Goal: Communication & Community: Answer question/provide support

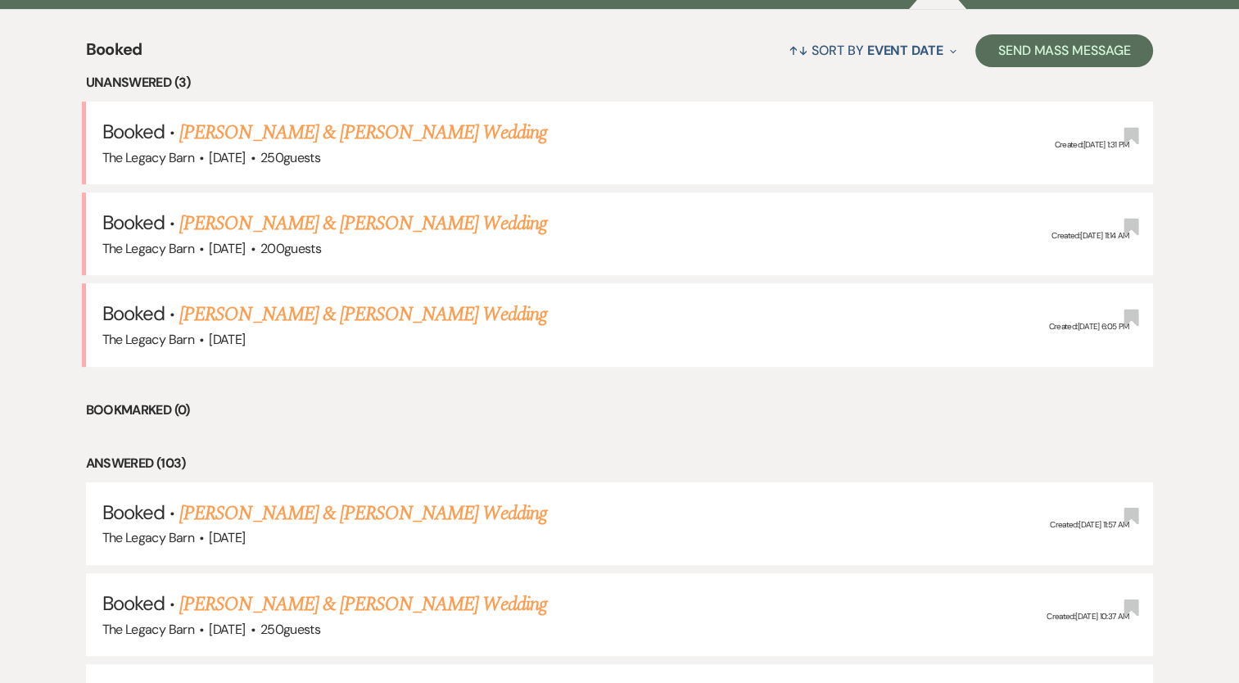
scroll to position [577, 0]
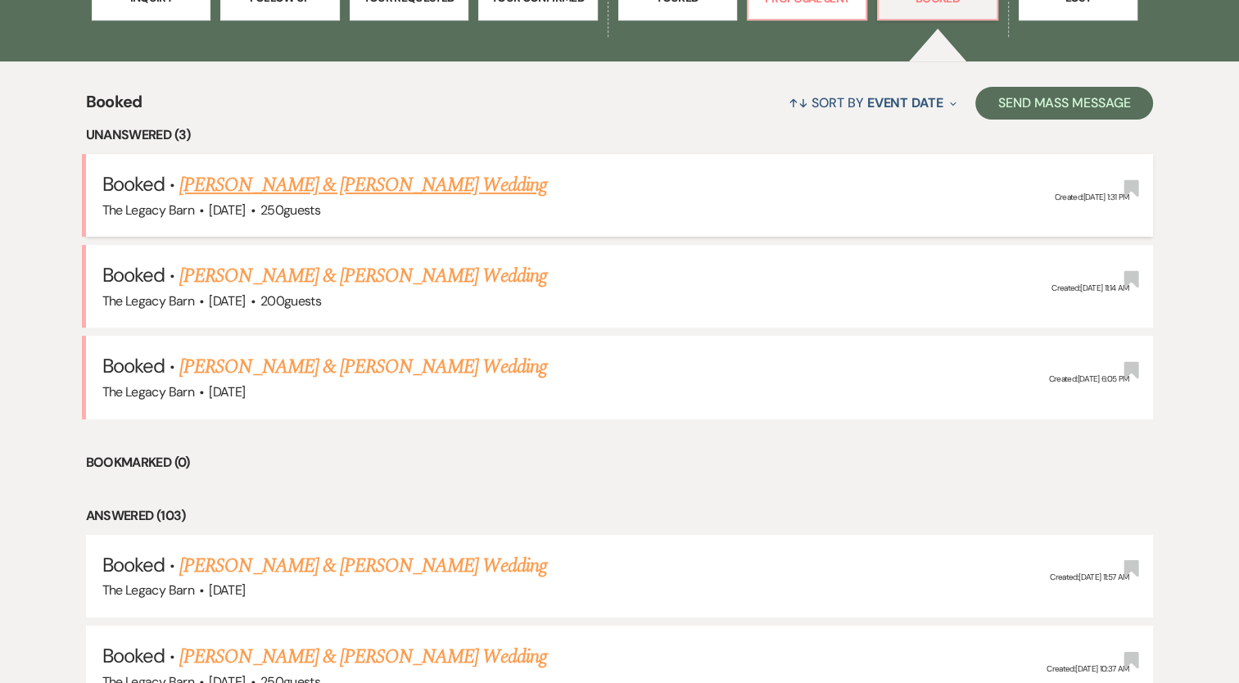
click at [370, 188] on link "[PERSON_NAME] & [PERSON_NAME] Wedding" at bounding box center [362, 184] width 367 height 29
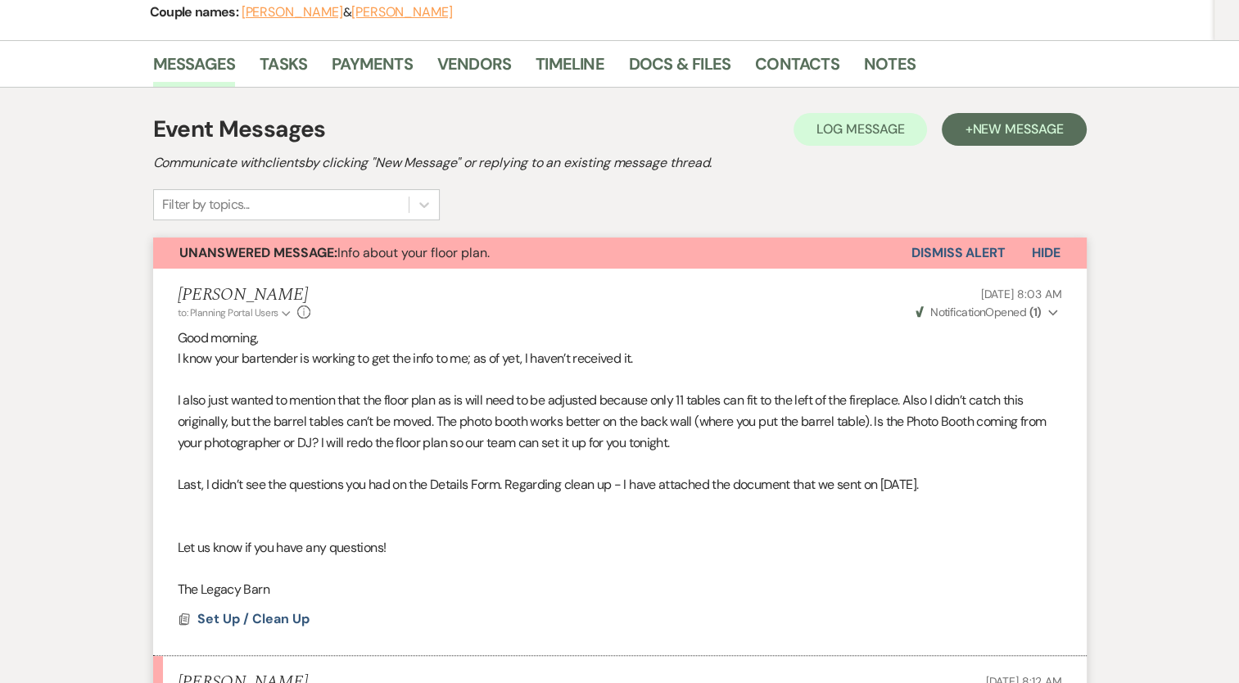
scroll to position [227, 0]
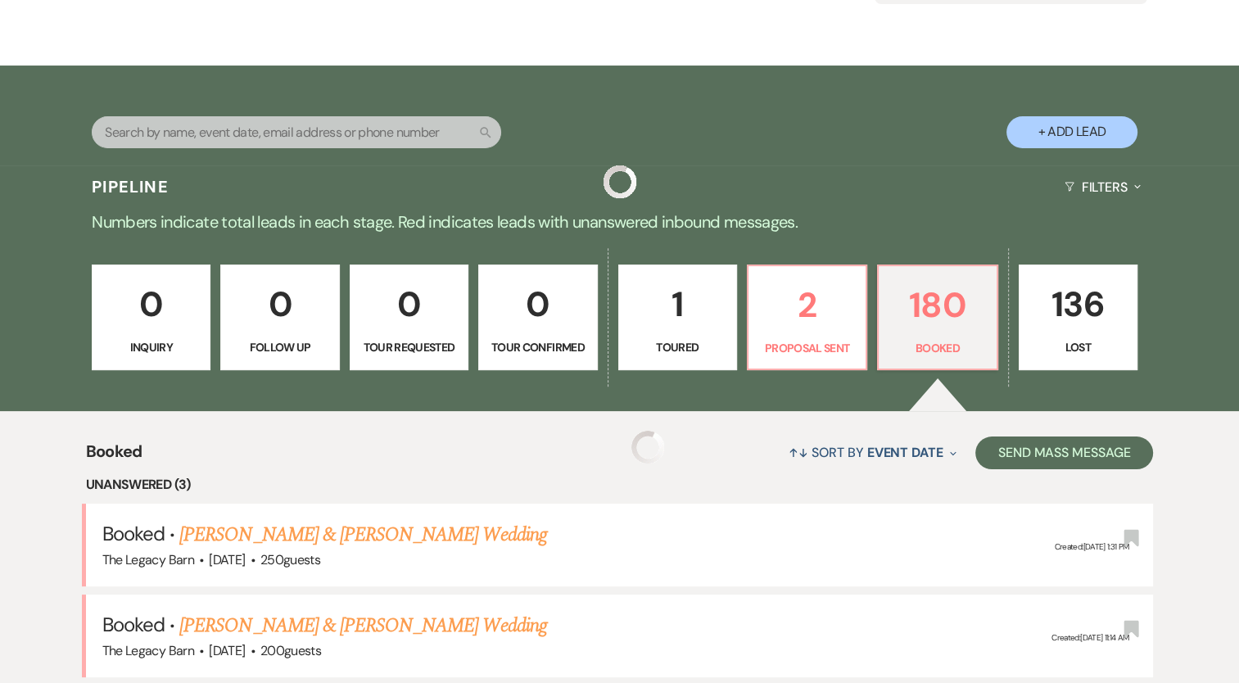
scroll to position [577, 0]
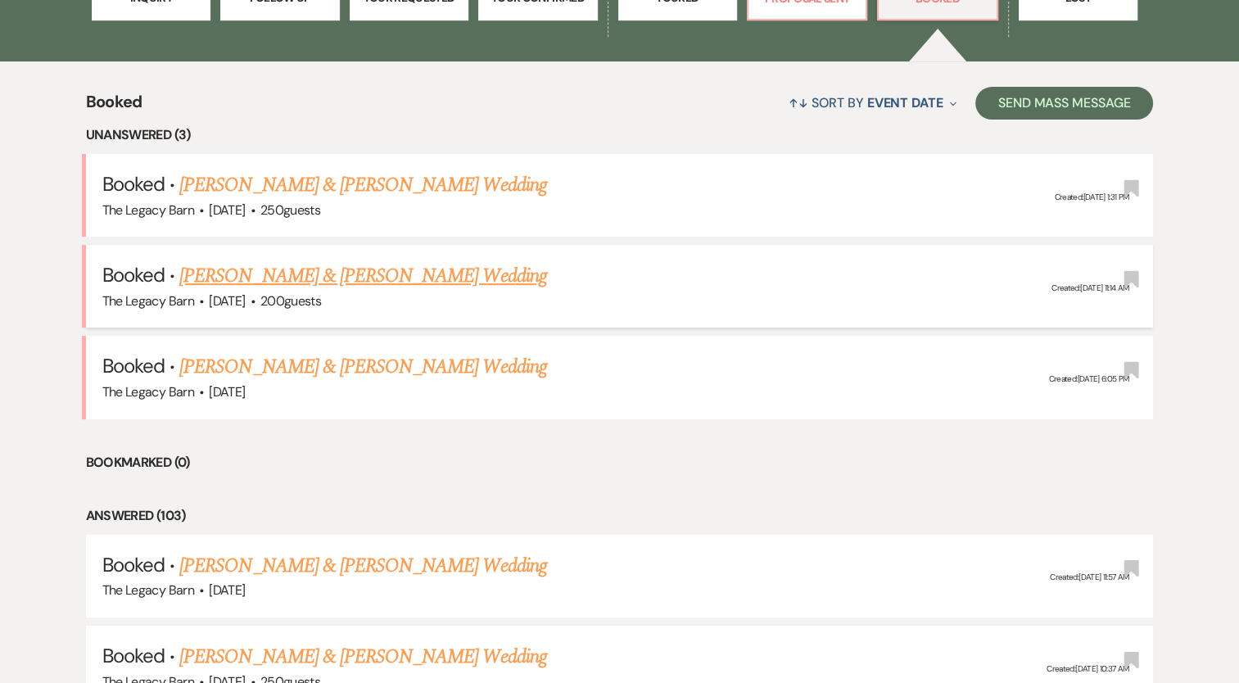
click at [229, 274] on link "[PERSON_NAME] & [PERSON_NAME] Wedding" at bounding box center [362, 275] width 367 height 29
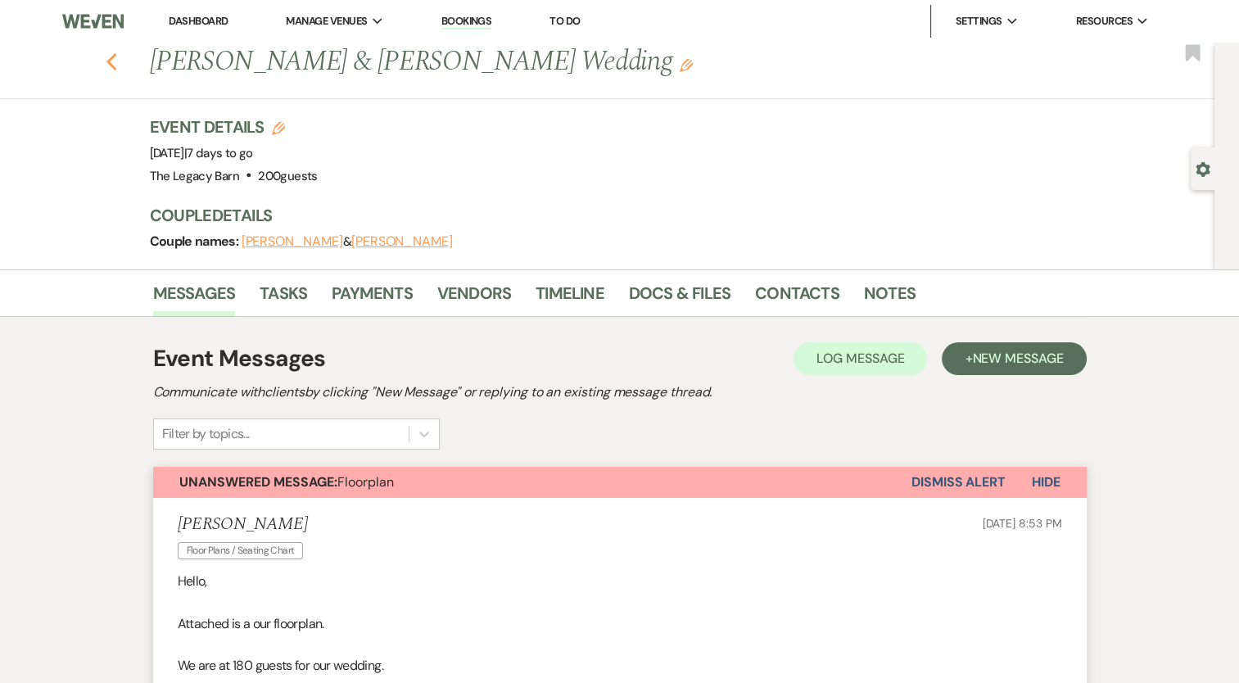
click at [118, 58] on icon "Previous" at bounding box center [112, 62] width 12 height 20
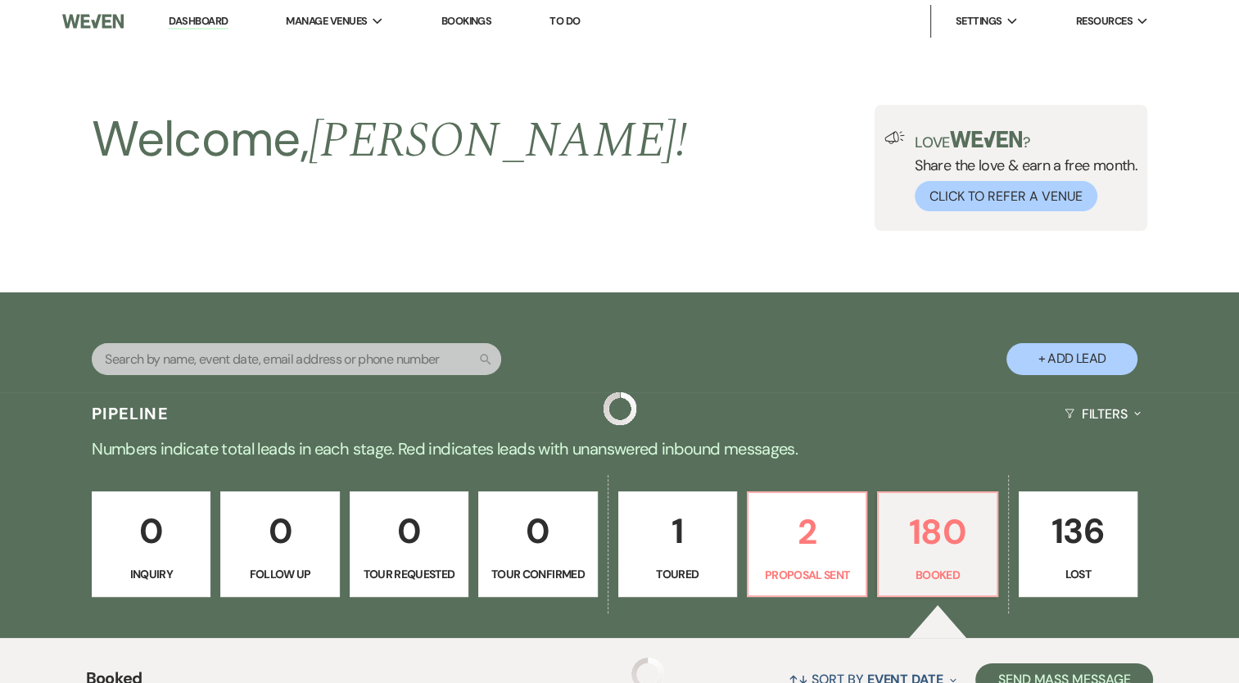
scroll to position [577, 0]
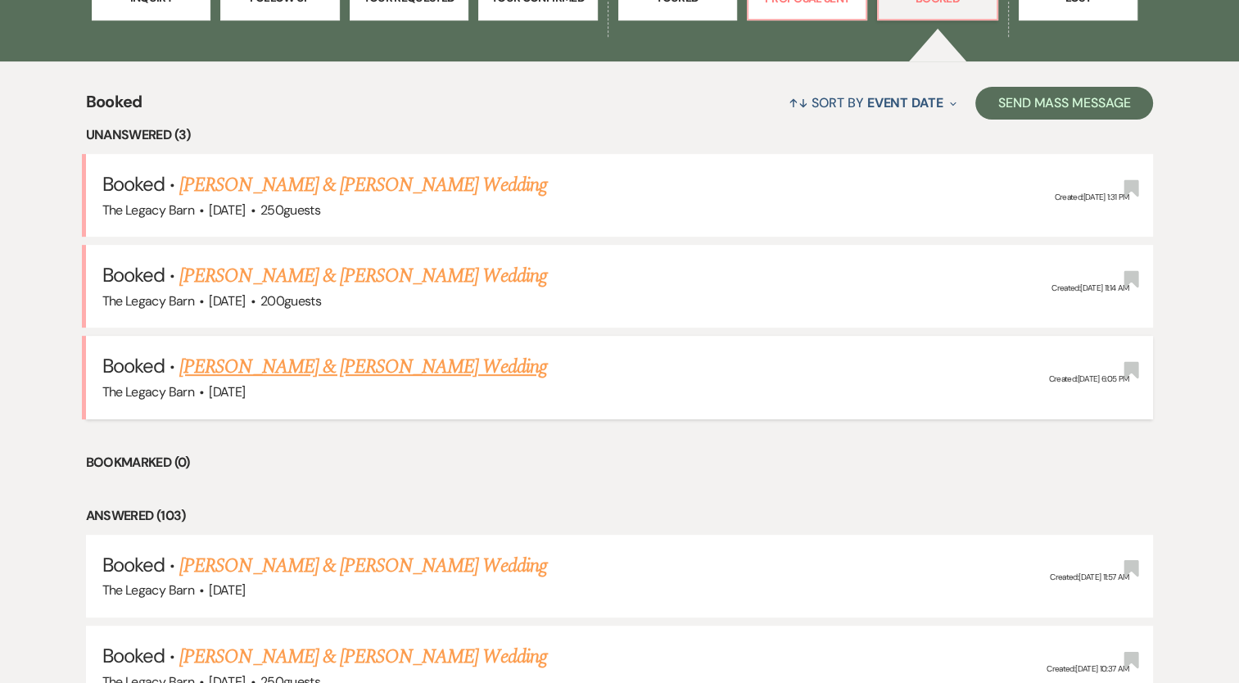
click at [231, 372] on link "[PERSON_NAME] & [PERSON_NAME] Wedding" at bounding box center [362, 366] width 367 height 29
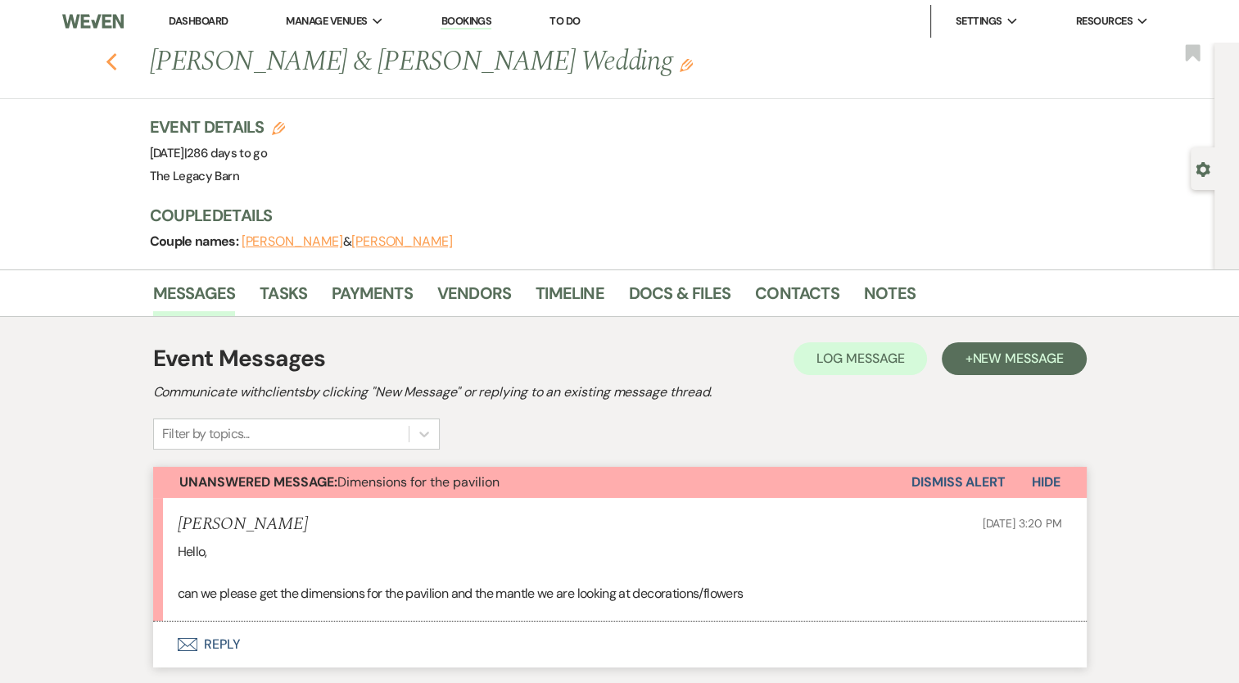
click at [115, 59] on use "button" at bounding box center [111, 62] width 11 height 18
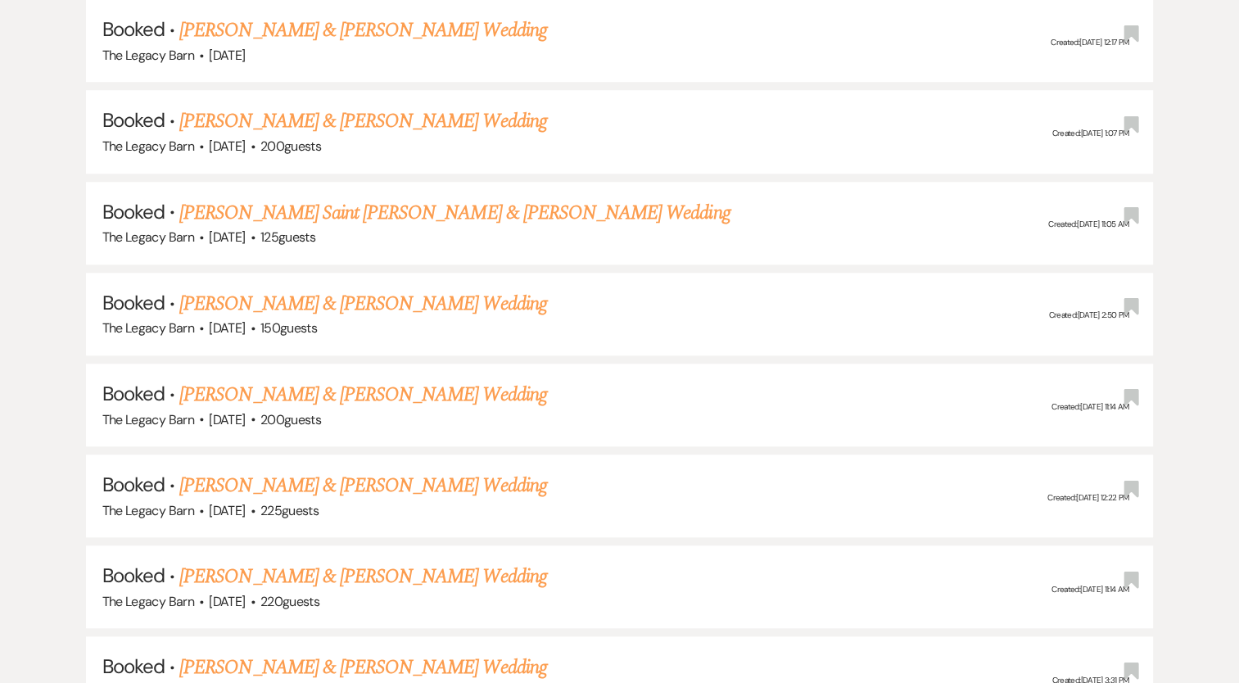
scroll to position [1382, 0]
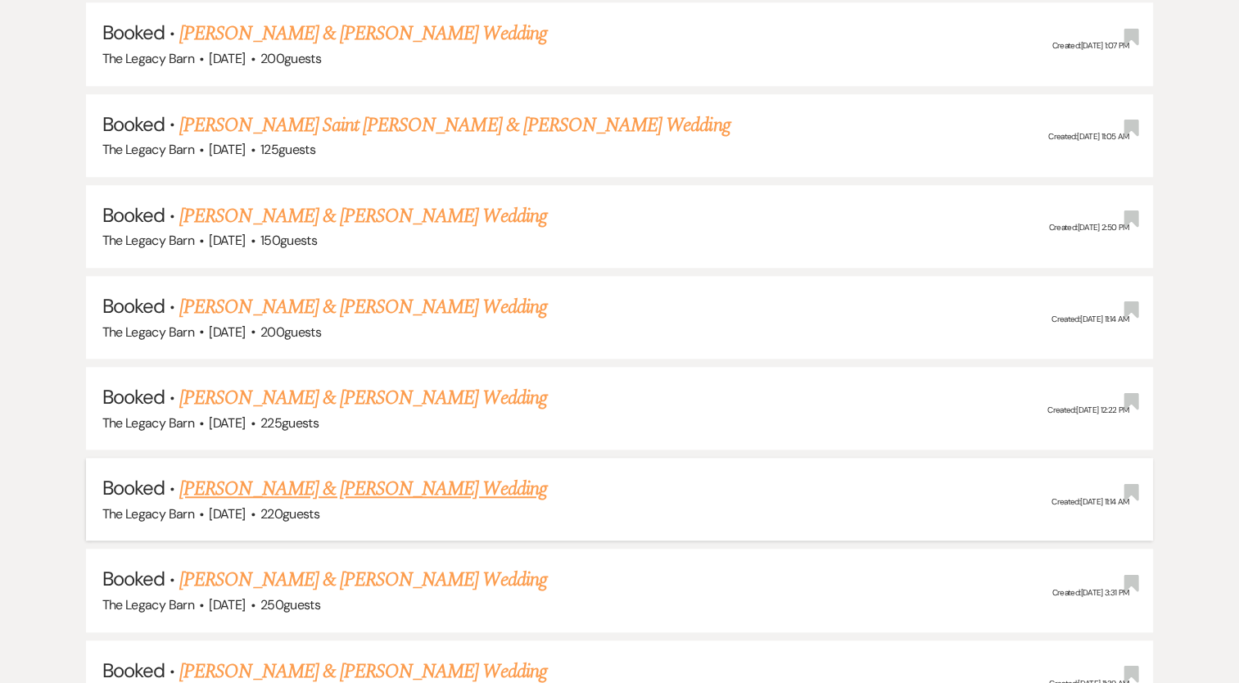
click at [365, 477] on link "[PERSON_NAME] & [PERSON_NAME] Wedding" at bounding box center [362, 488] width 367 height 29
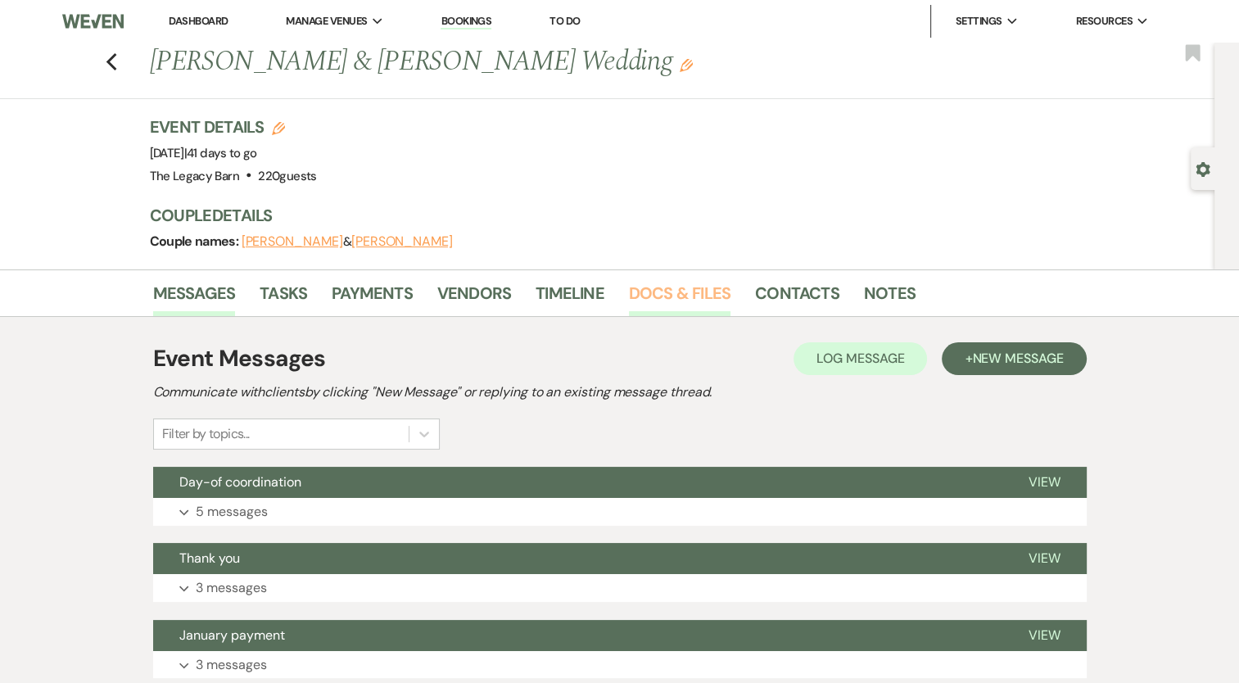
click at [706, 292] on link "Docs & Files" at bounding box center [680, 298] width 102 height 36
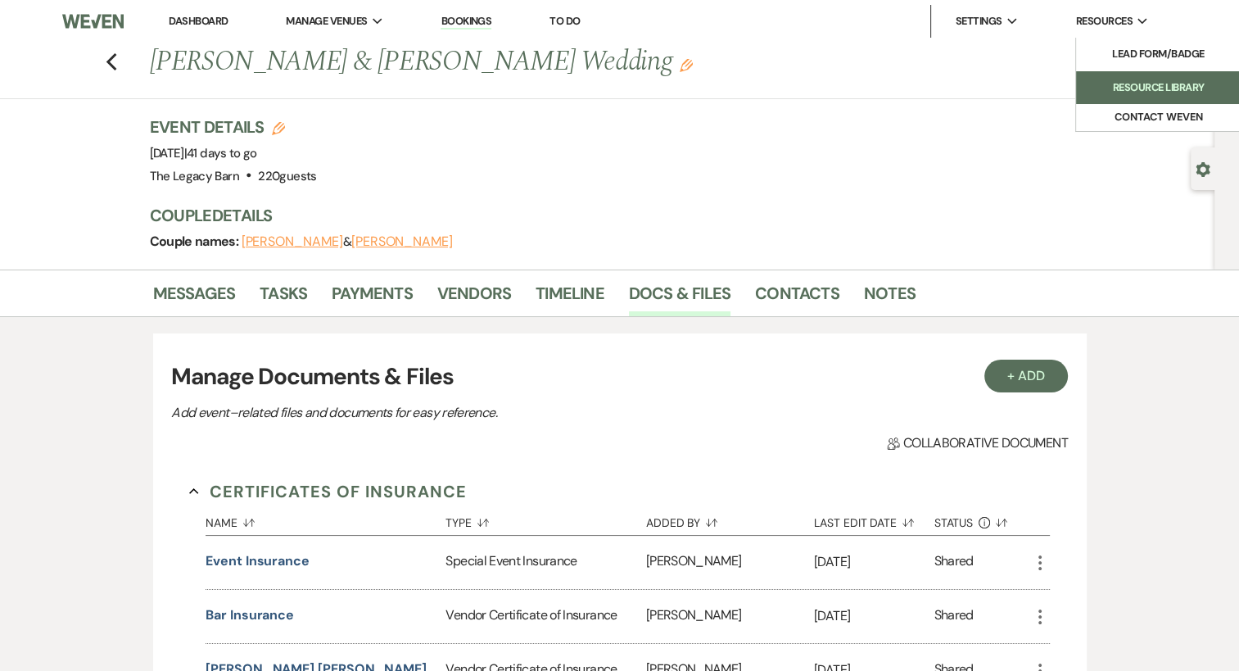
click at [1139, 82] on li "Resource Library" at bounding box center [1157, 87] width 147 height 16
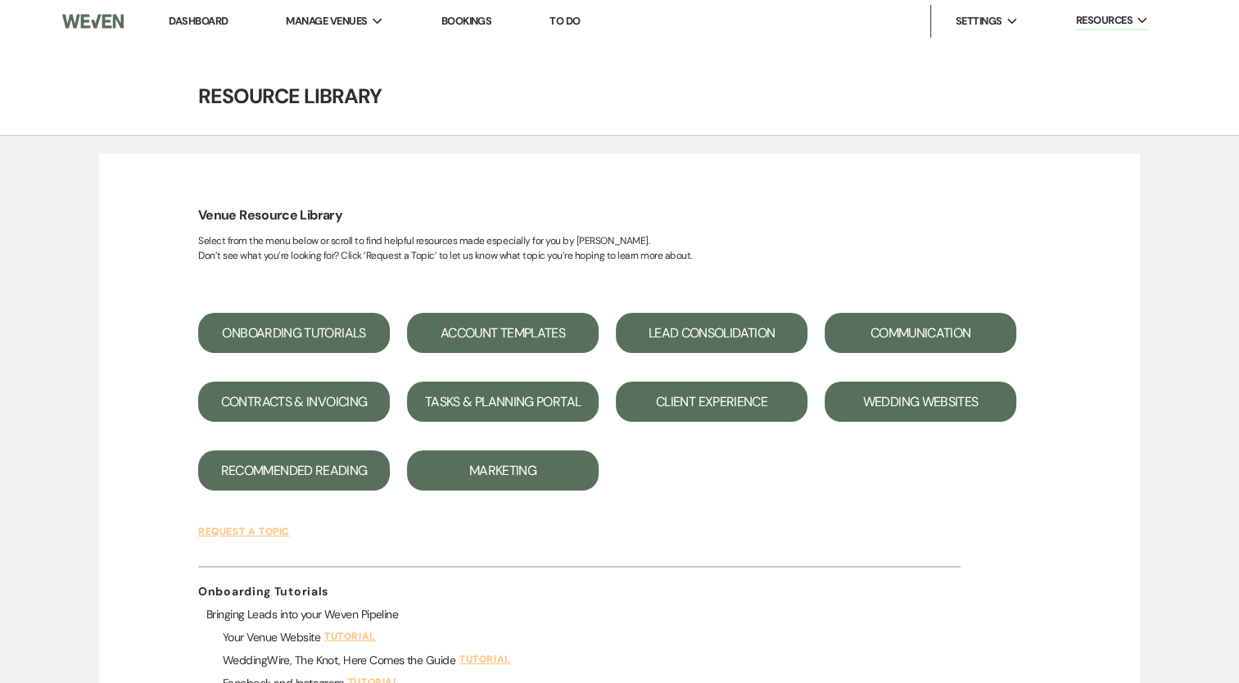
click at [1009, 84] on h4 "Resource Library" at bounding box center [589, 96] width 1179 height 29
click at [229, 21] on li "Dashboard" at bounding box center [198, 21] width 75 height 33
click at [217, 20] on link "Dashboard" at bounding box center [198, 21] width 59 height 14
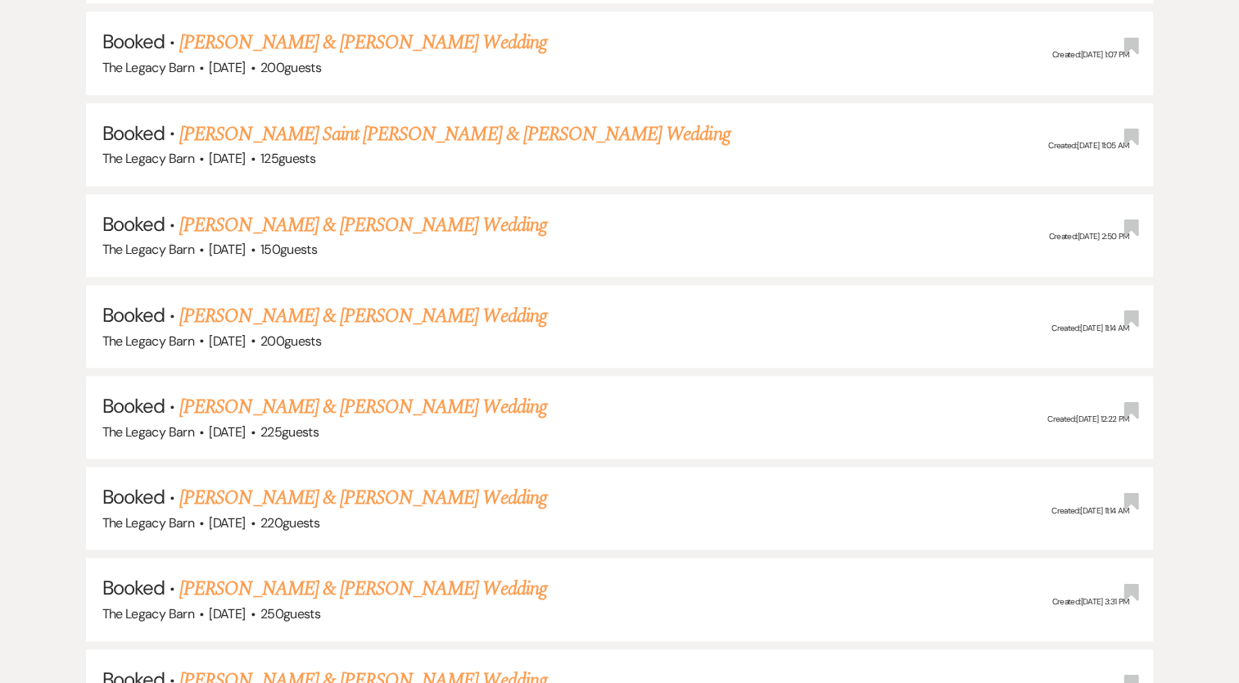
scroll to position [1391, 0]
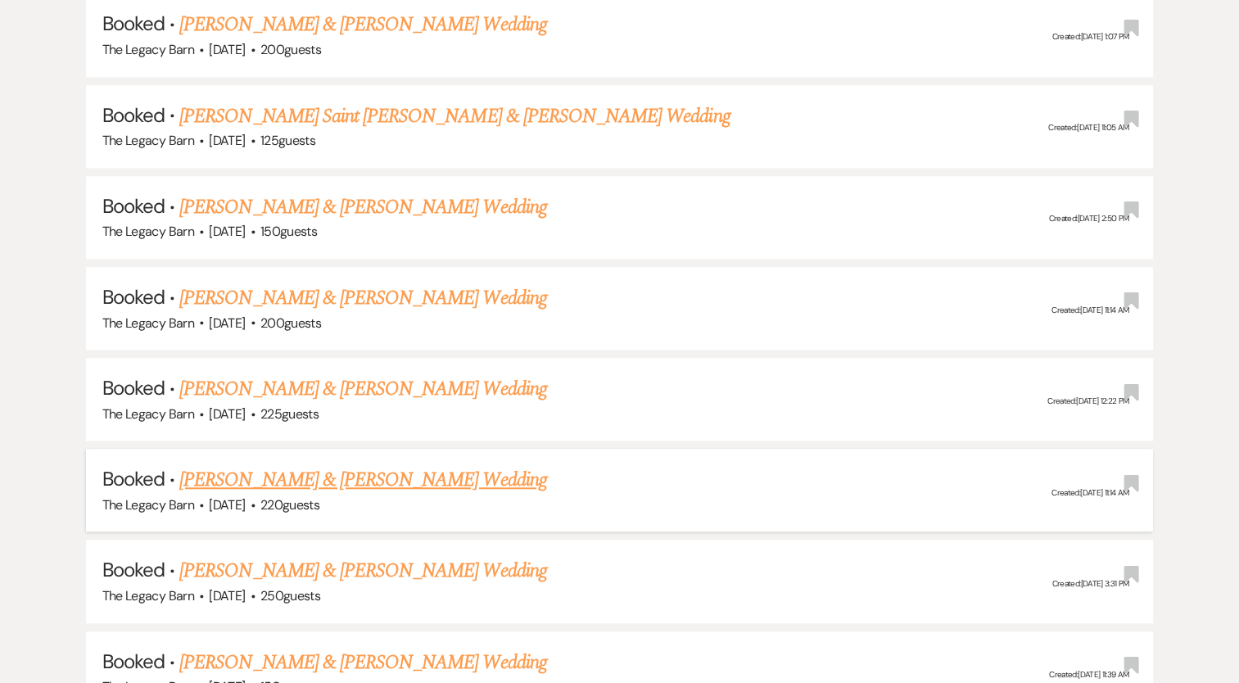
click at [425, 477] on link "[PERSON_NAME] & [PERSON_NAME] Wedding" at bounding box center [362, 479] width 367 height 29
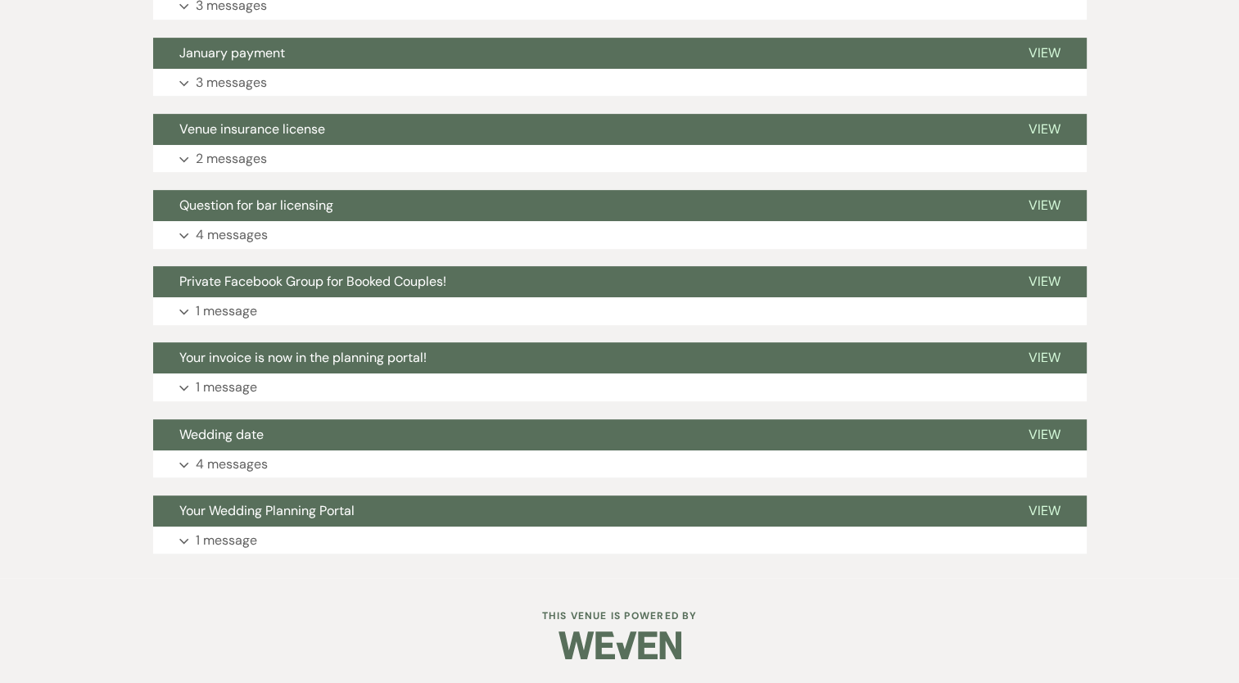
scroll to position [582, 0]
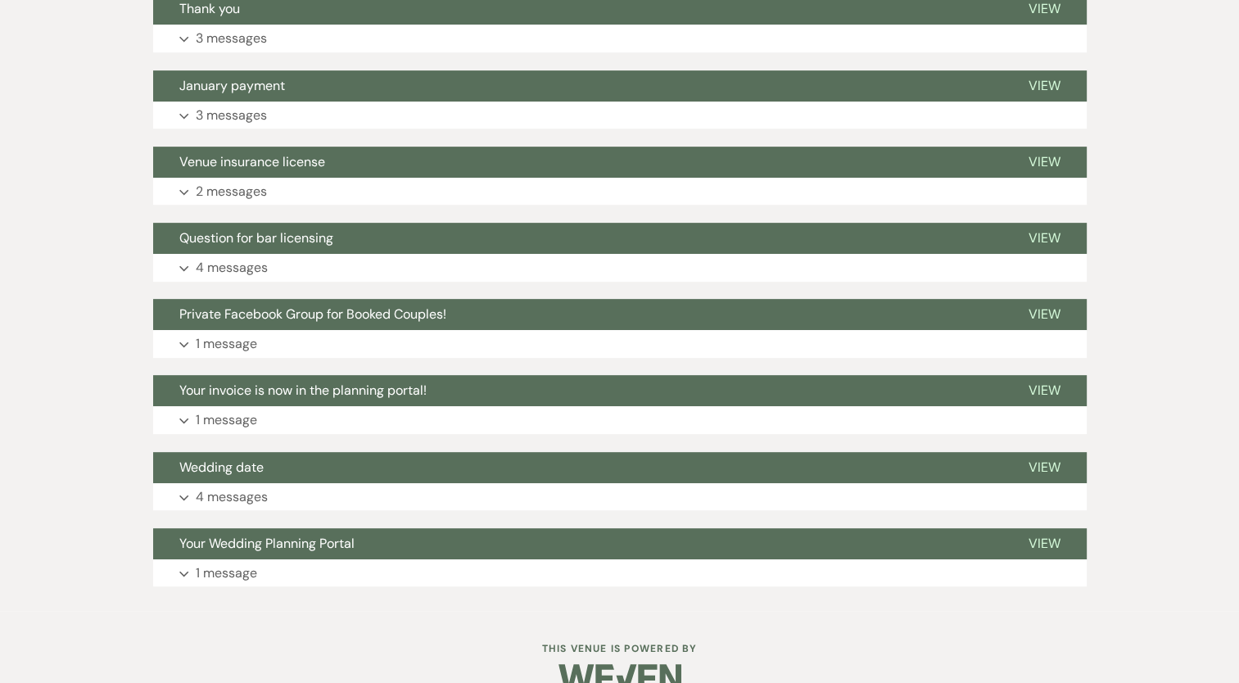
click at [426, 477] on div "Event Messages Log Log Message + New Message Communicate with clients by clicki…" at bounding box center [620, 173] width 934 height 844
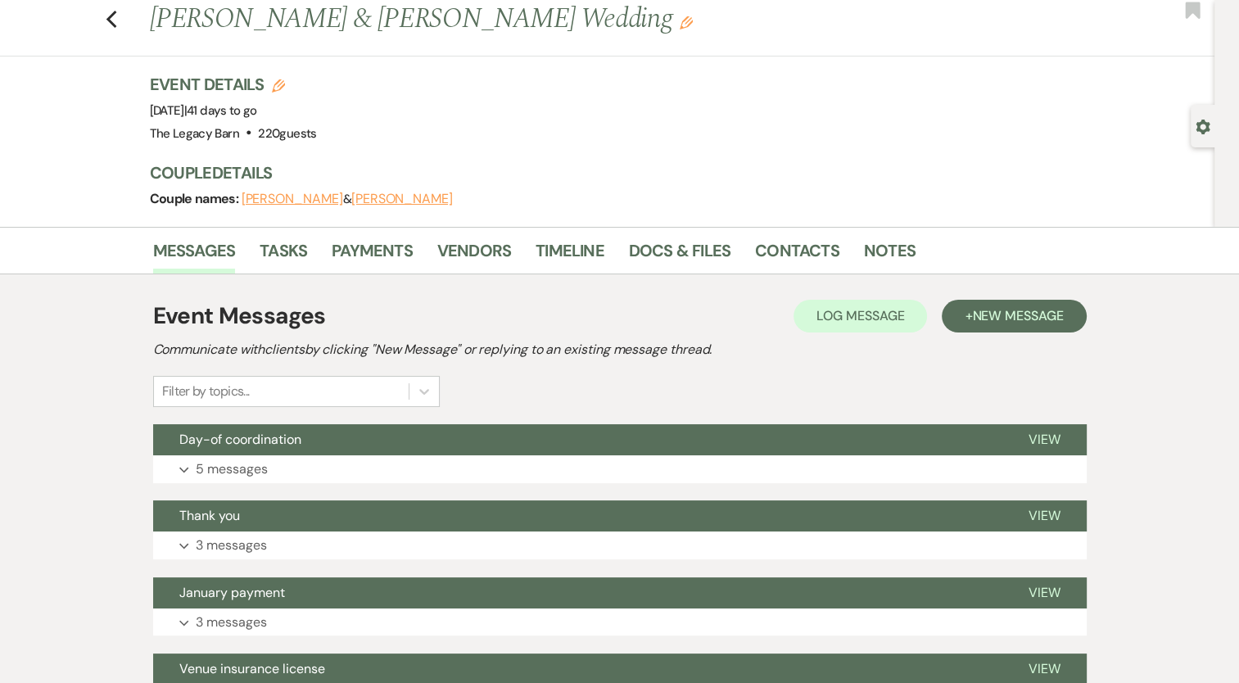
scroll to position [35, 0]
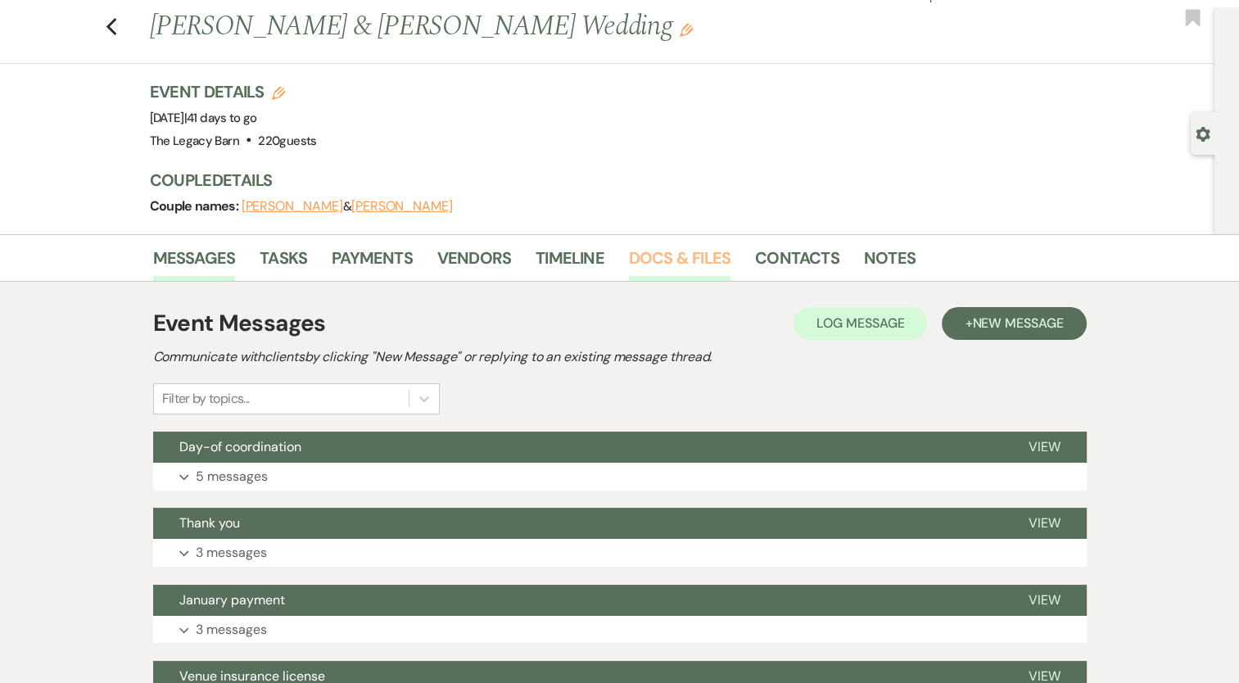
click at [685, 250] on link "Docs & Files" at bounding box center [680, 263] width 102 height 36
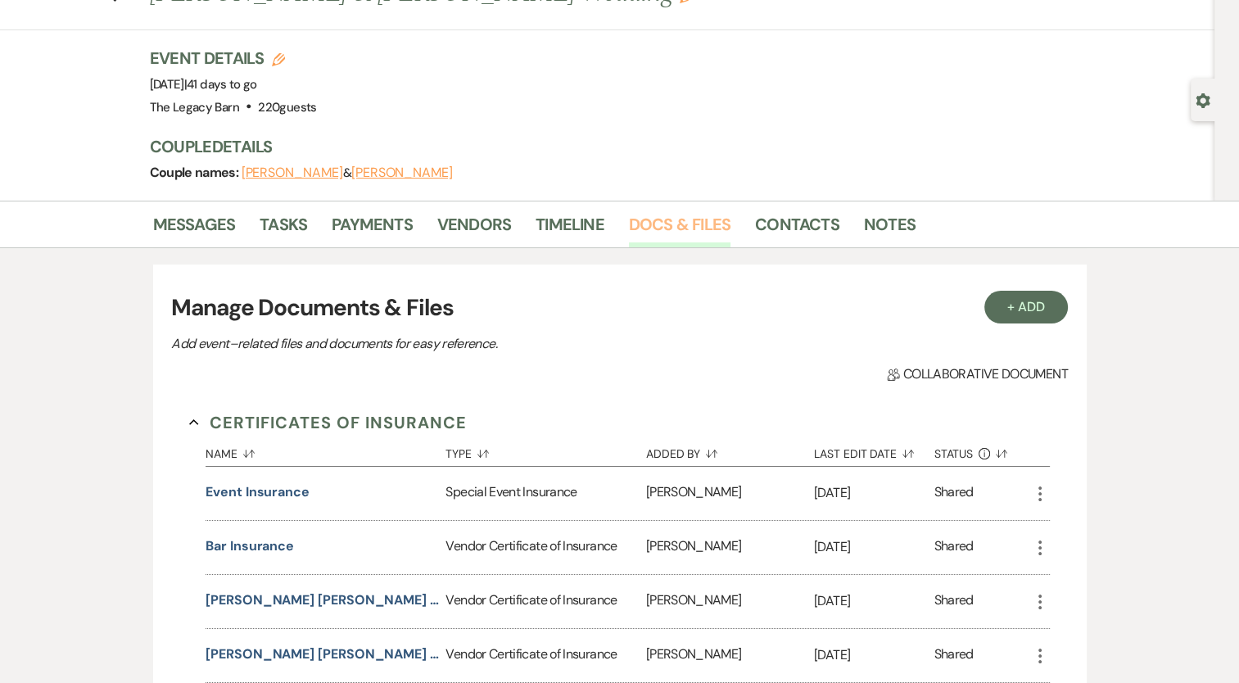
scroll to position [66, 0]
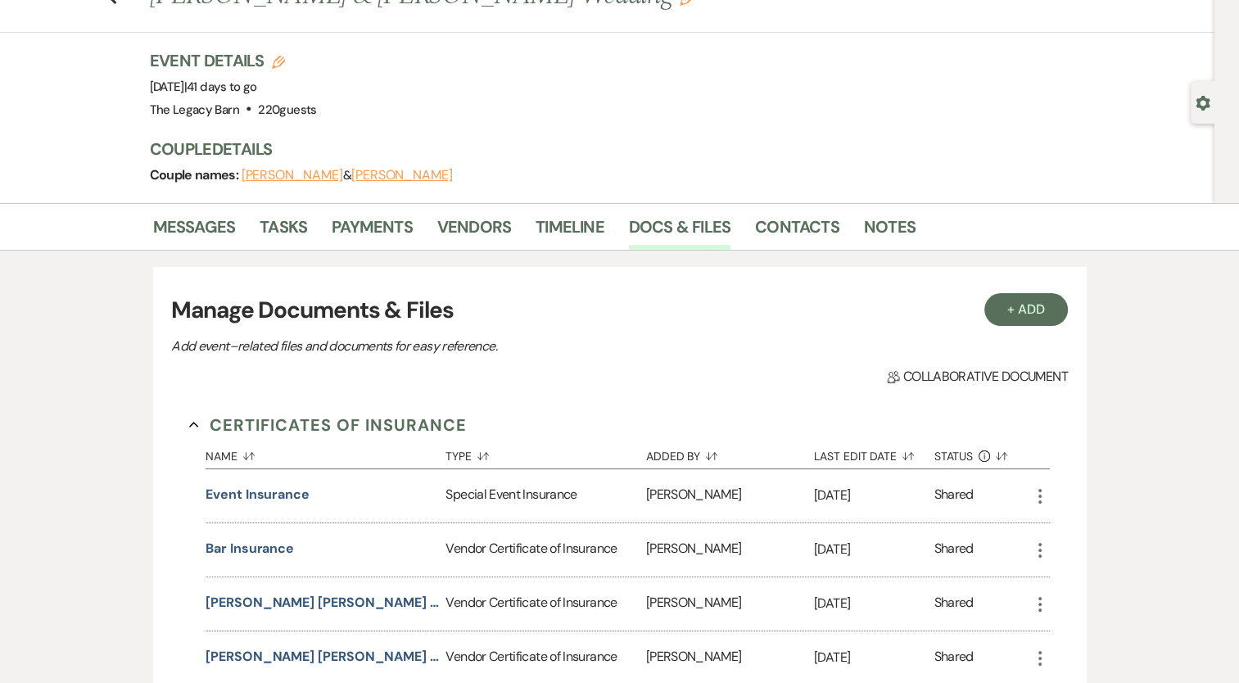
click at [382, 174] on button "[PERSON_NAME]" at bounding box center [402, 175] width 102 height 13
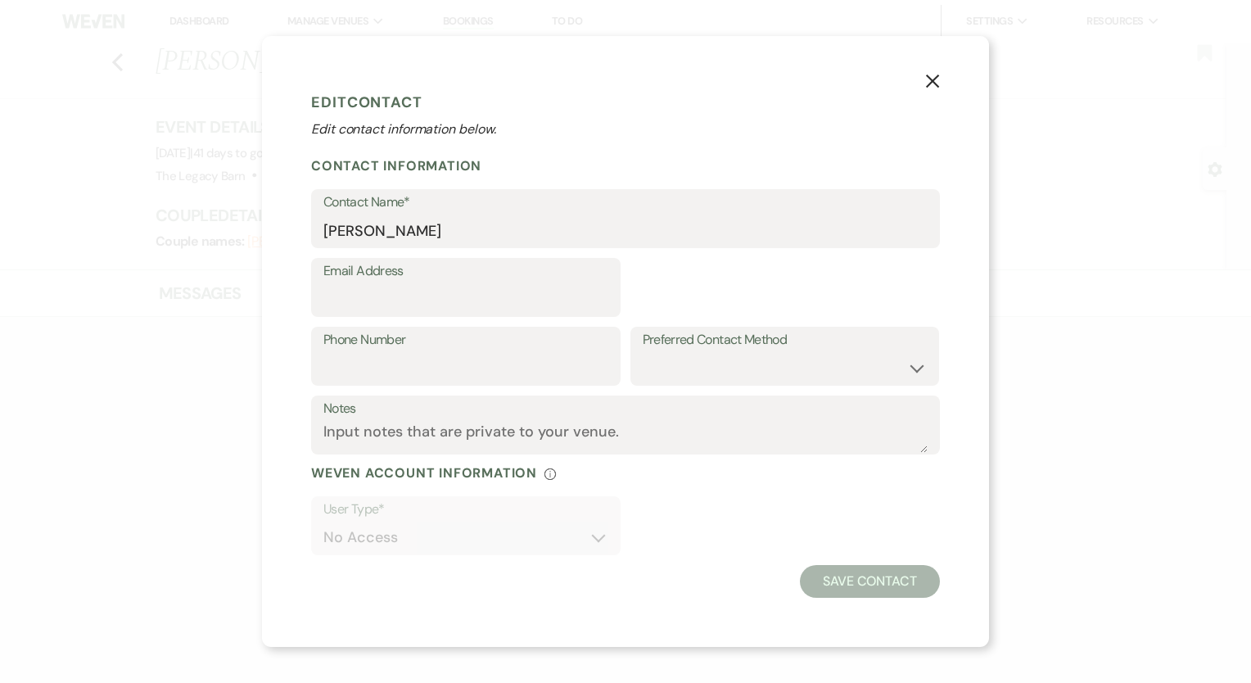
select select "1"
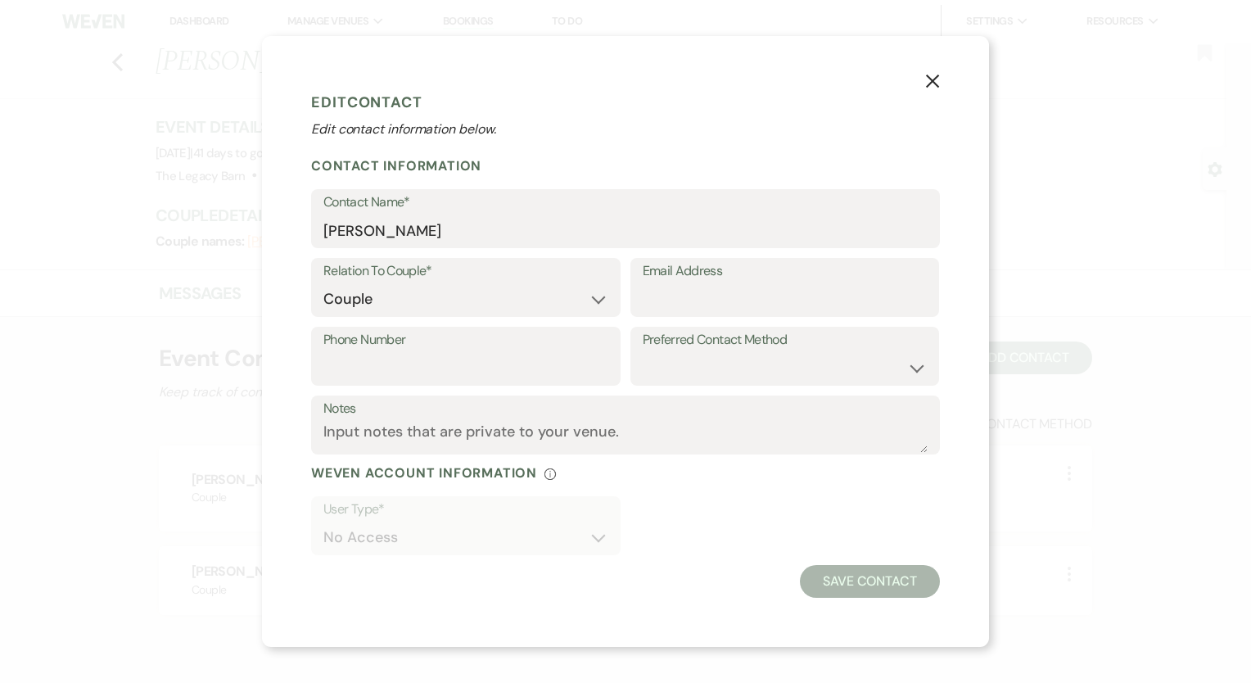
click at [940, 78] on button "X" at bounding box center [932, 80] width 25 height 29
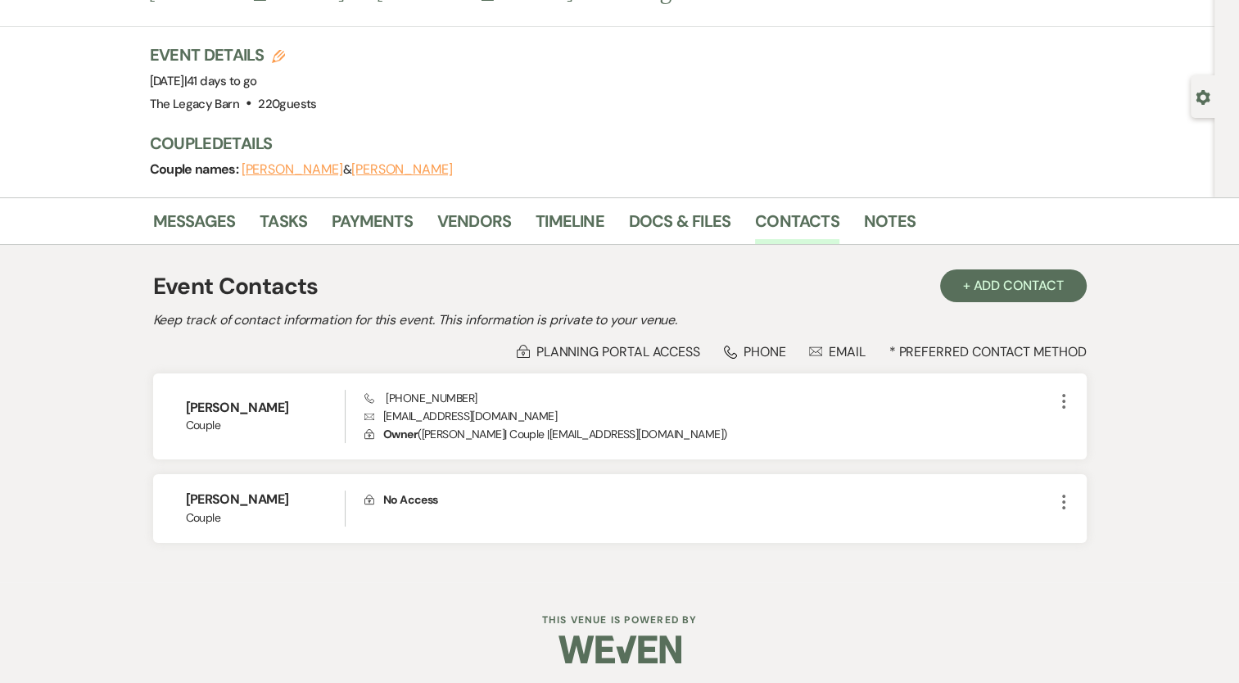
scroll to position [75, 0]
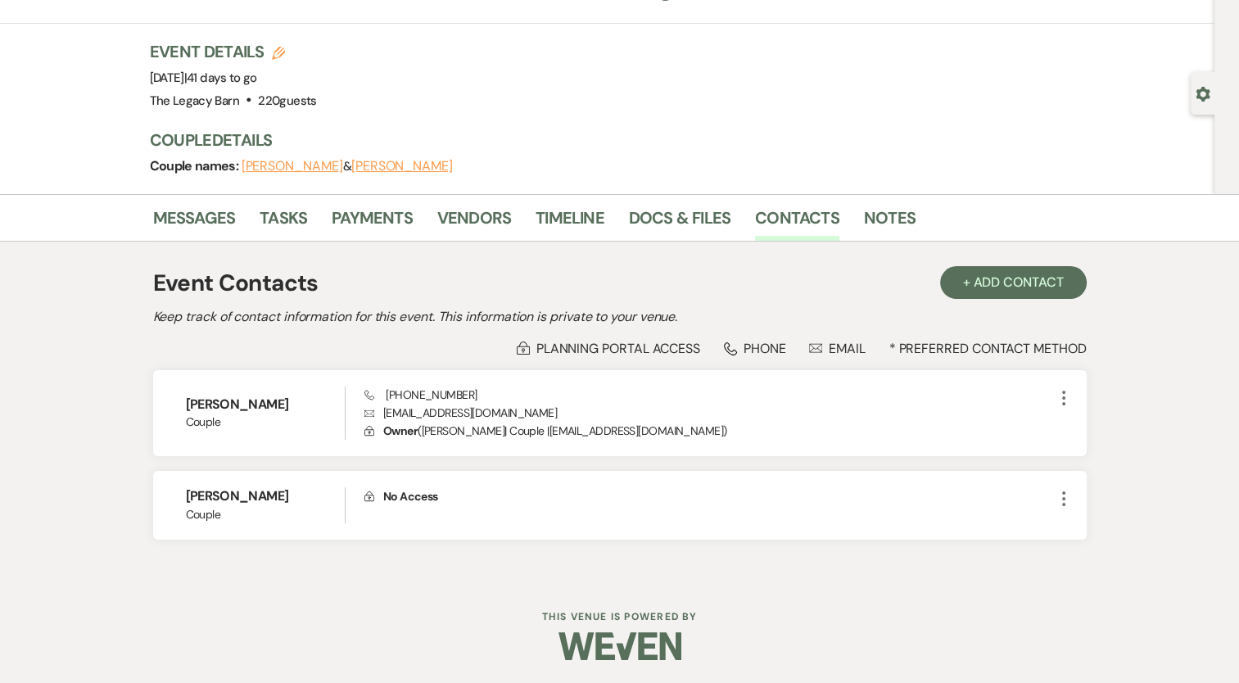
click at [289, 172] on button "[PERSON_NAME]" at bounding box center [293, 166] width 102 height 13
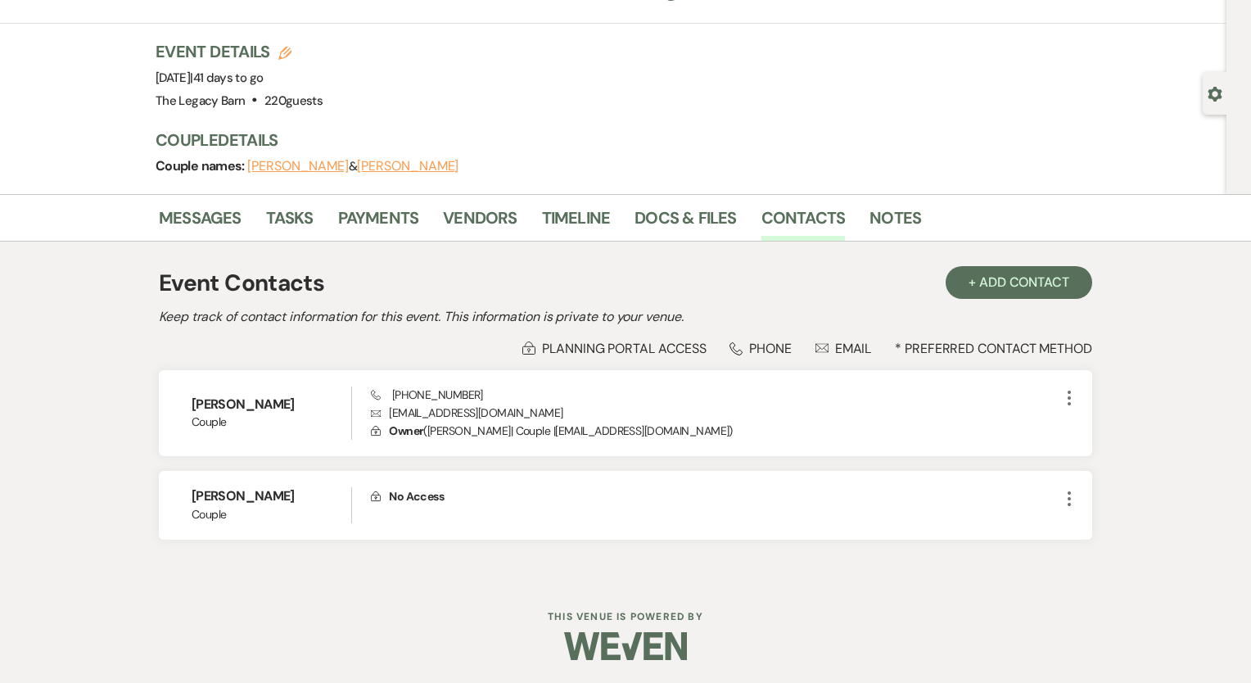
select select "1"
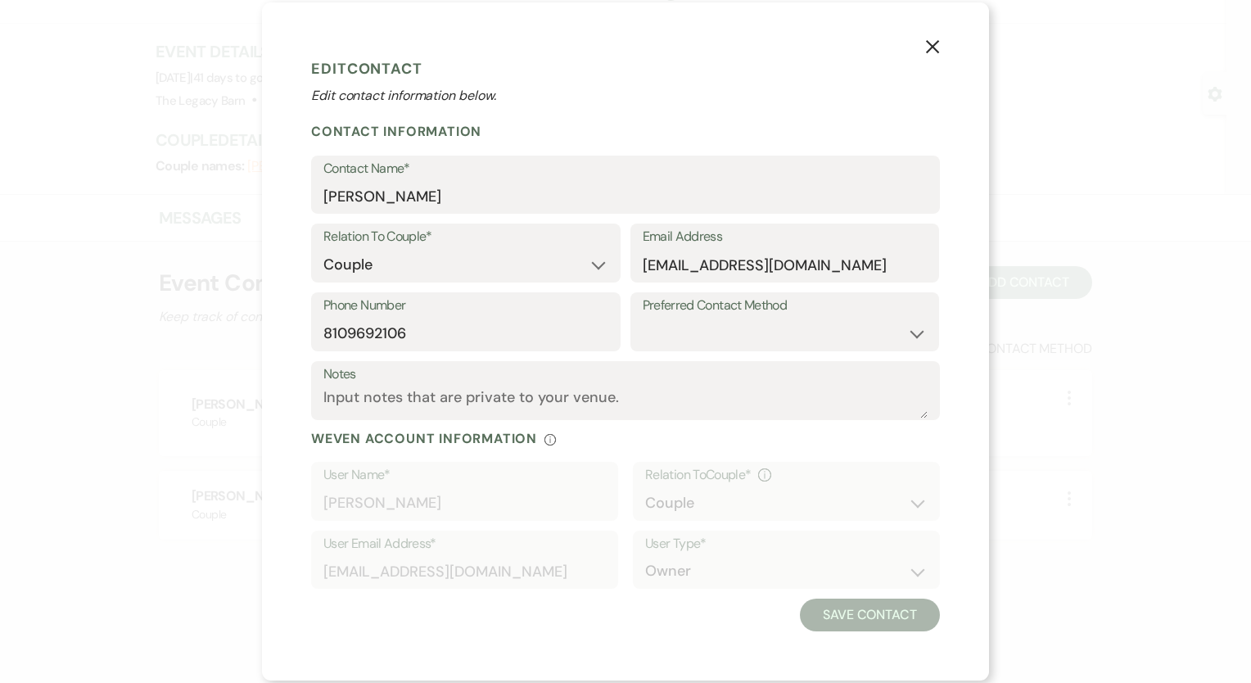
click at [926, 47] on icon "X" at bounding box center [932, 46] width 15 height 15
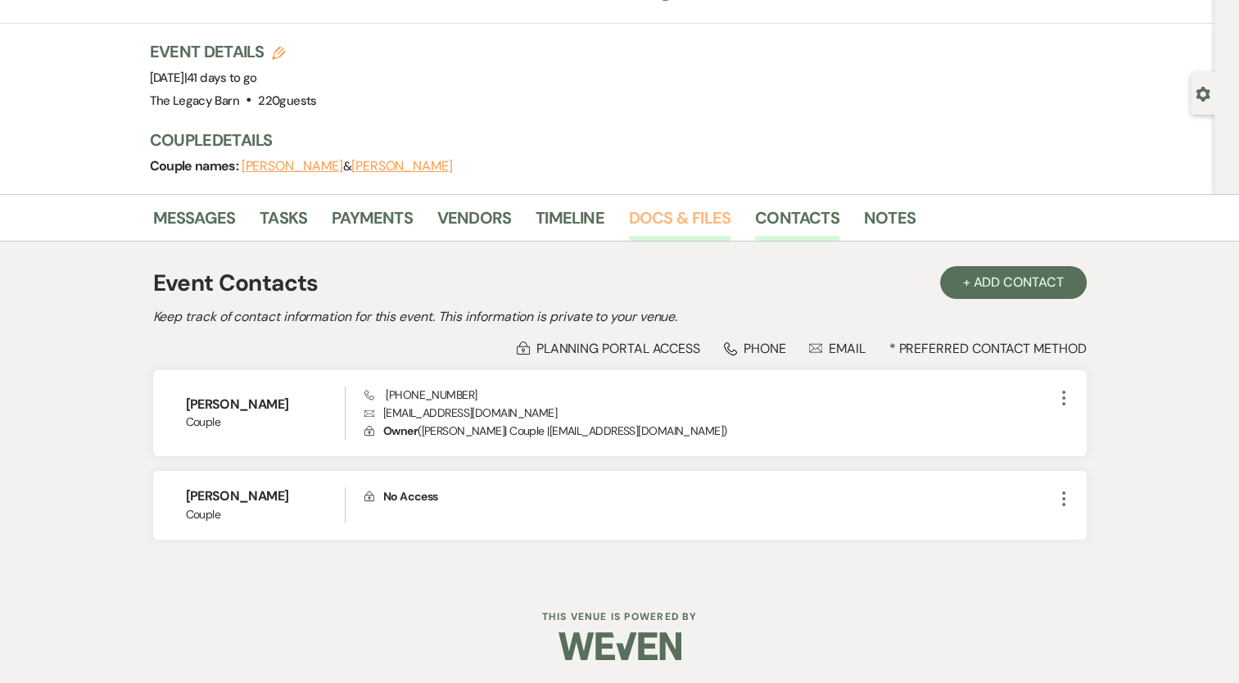
click at [681, 210] on link "Docs & Files" at bounding box center [680, 223] width 102 height 36
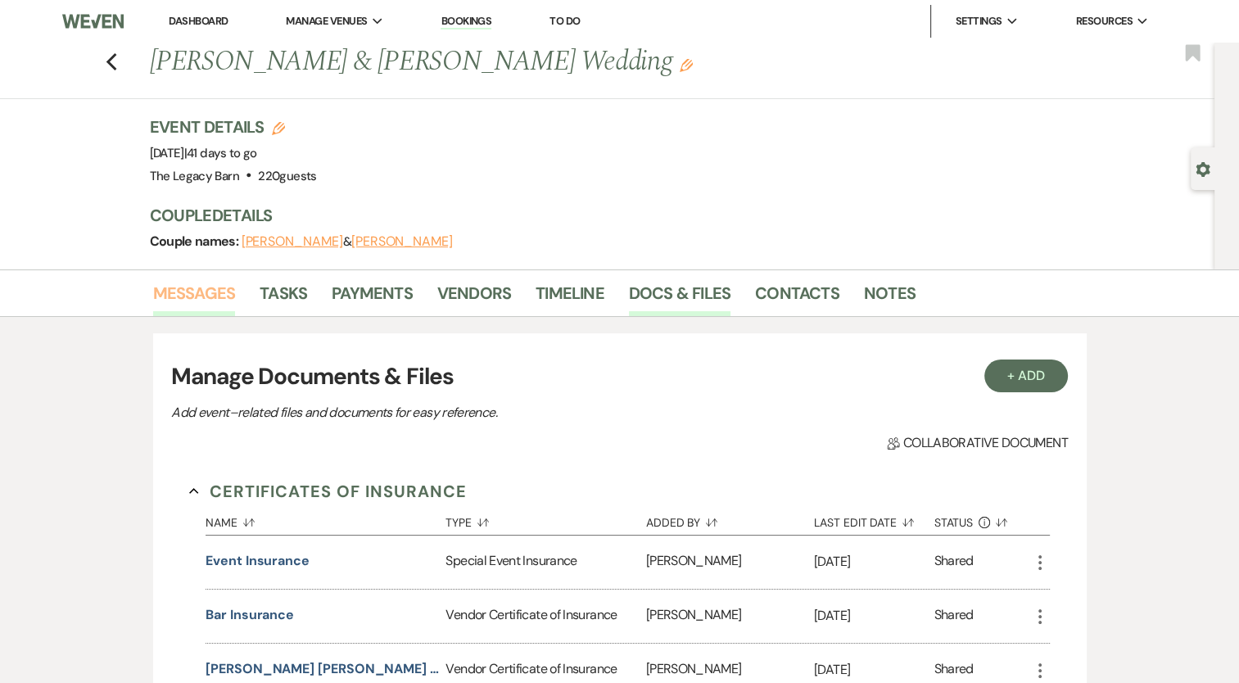
click at [213, 288] on link "Messages" at bounding box center [194, 298] width 83 height 36
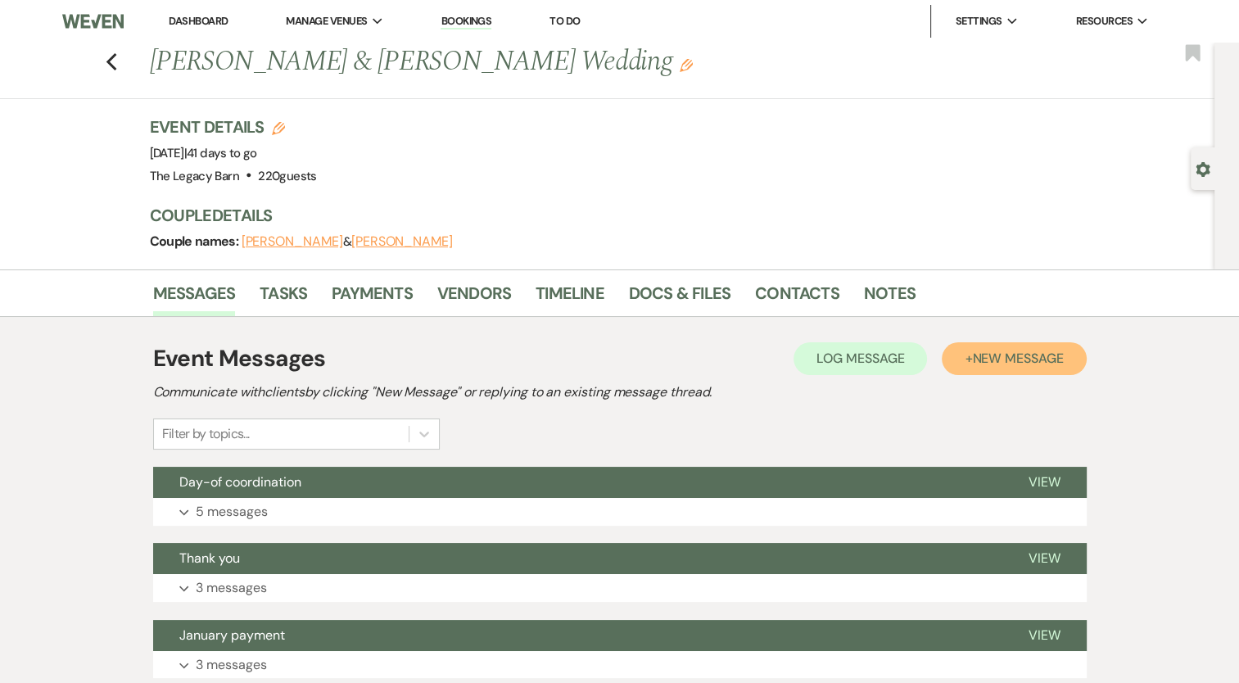
click at [1002, 352] on span "New Message" at bounding box center [1017, 358] width 91 height 17
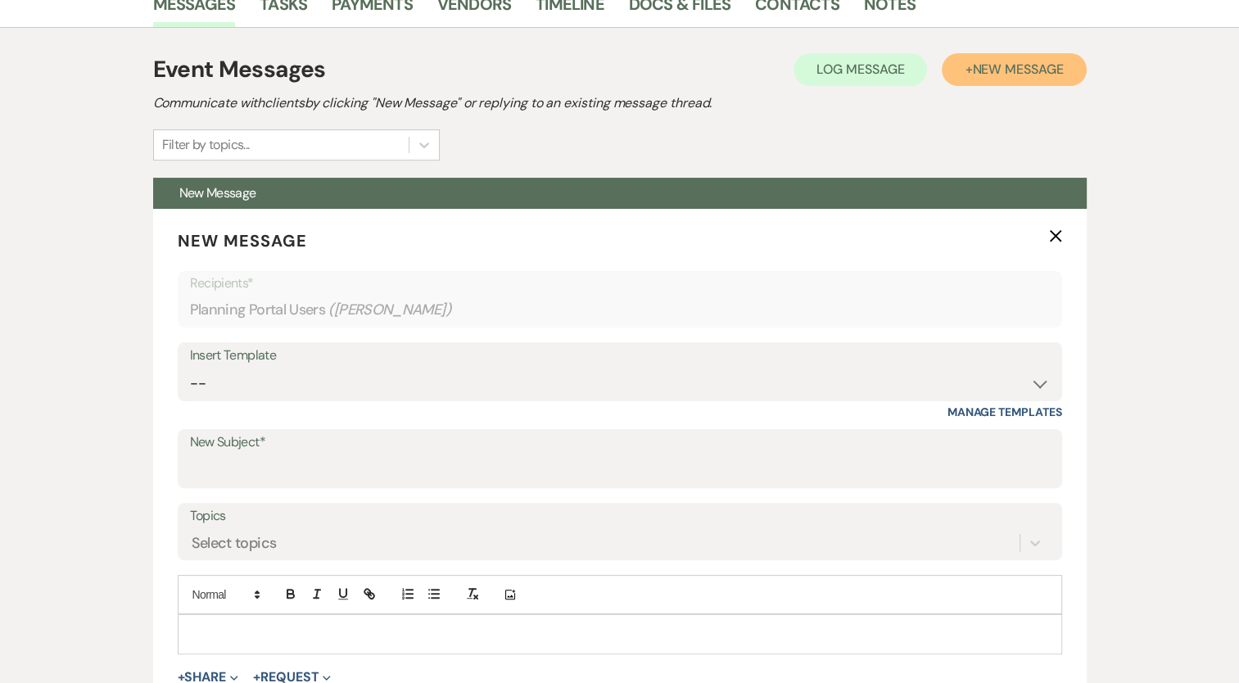
scroll to position [316, 0]
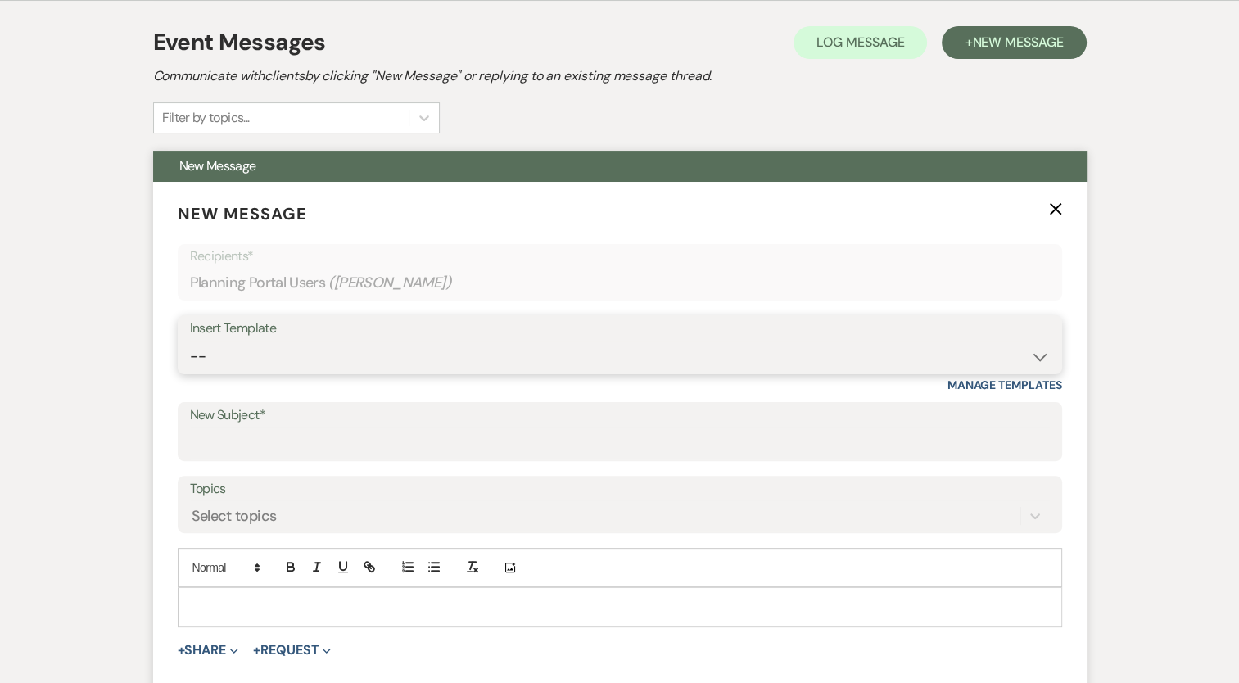
click at [203, 350] on select "-- Documents for Conversion Planning Portal Introduction Initial Inquiry Respon…" at bounding box center [620, 357] width 860 height 32
select select "3623"
click at [190, 341] on select "-- Documents for Conversion Planning Portal Introduction Initial Inquiry Respon…" at bounding box center [620, 357] width 860 height 32
type input "Task List Reminders"
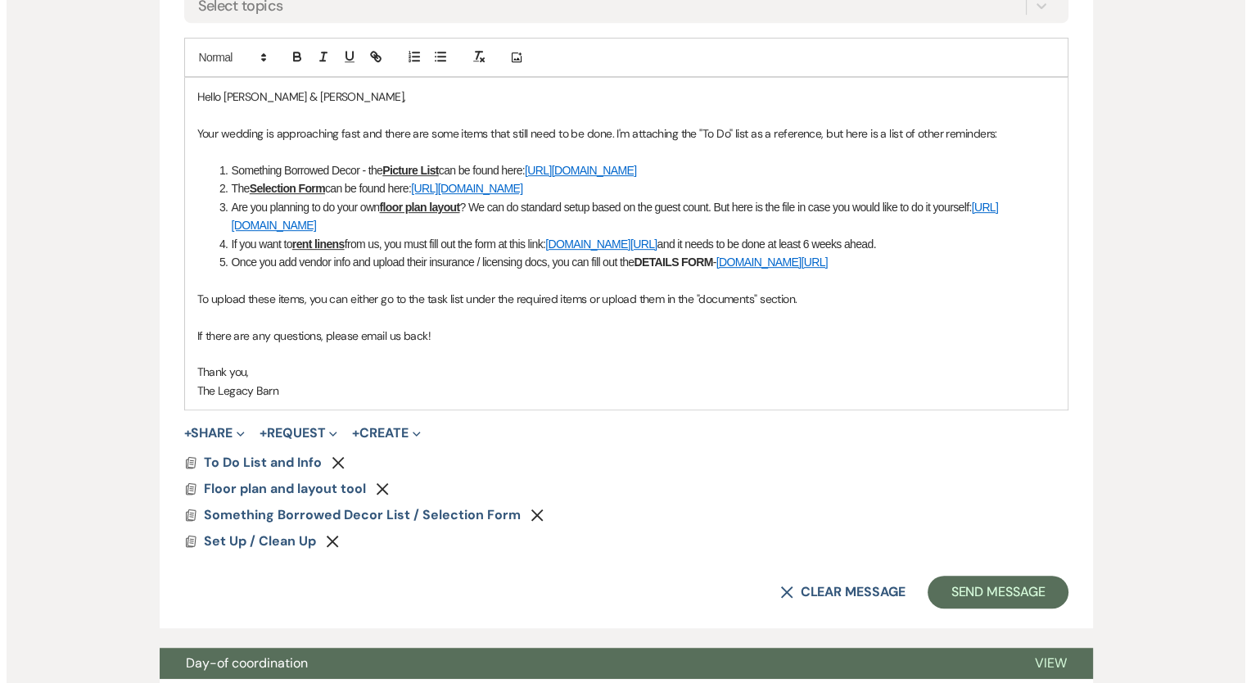
scroll to position [825, 0]
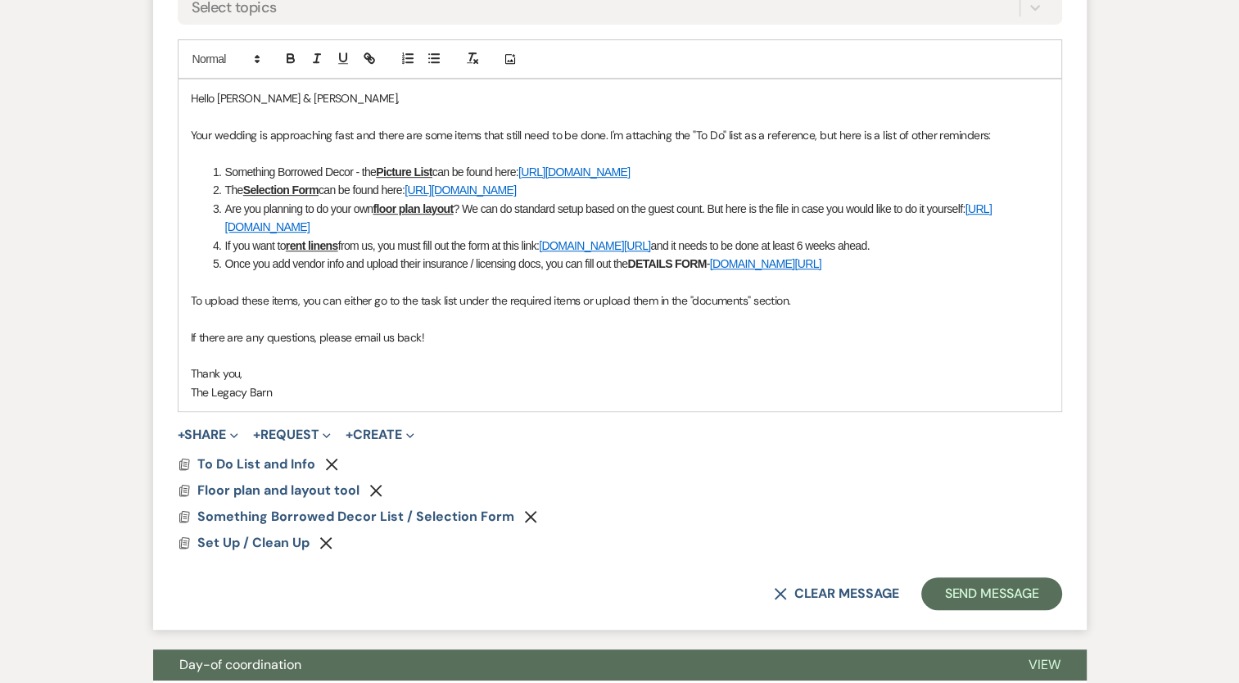
click at [185, 511] on use at bounding box center [184, 516] width 10 height 11
click at [197, 511] on span "Something Borrowed Decor List / Selection Form" at bounding box center [355, 516] width 317 height 17
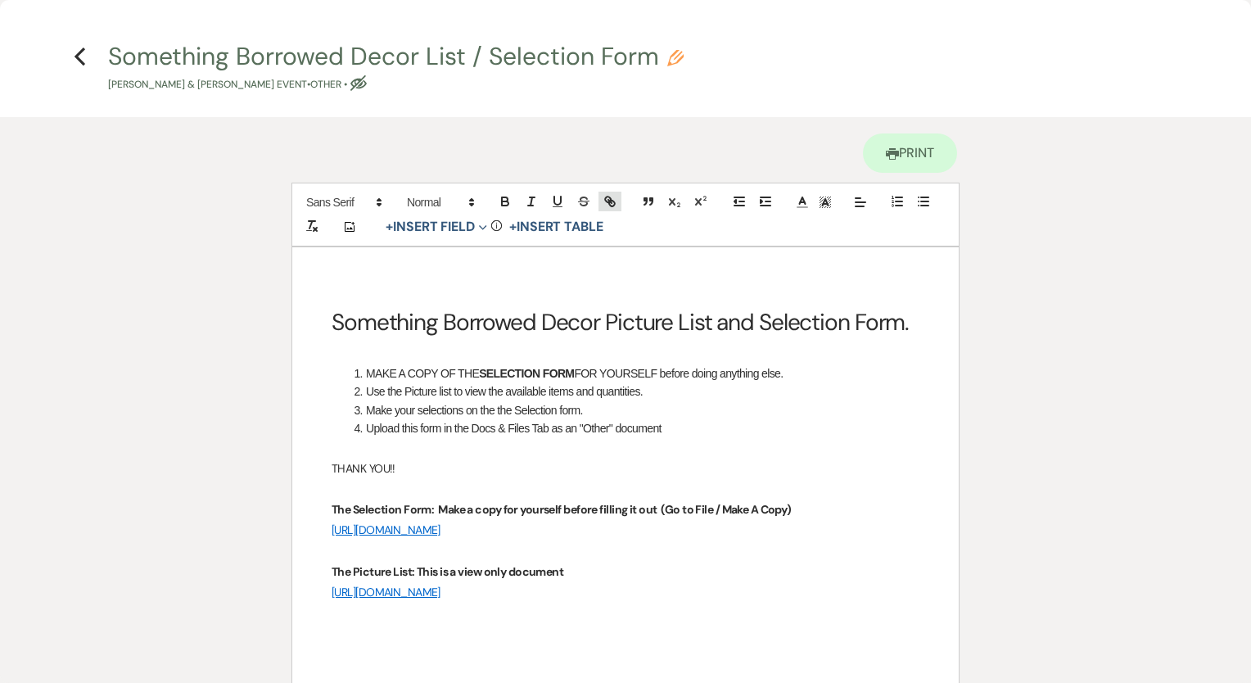
click at [613, 201] on icon "button" at bounding box center [612, 204] width 6 height 6
click at [609, 201] on icon "button" at bounding box center [612, 204] width 6 height 6
click at [471, 199] on polygon at bounding box center [471, 200] width 3 height 2
click at [503, 150] on div "Printer Print" at bounding box center [626, 150] width 668 height 66
click at [615, 201] on icon "button" at bounding box center [610, 201] width 15 height 15
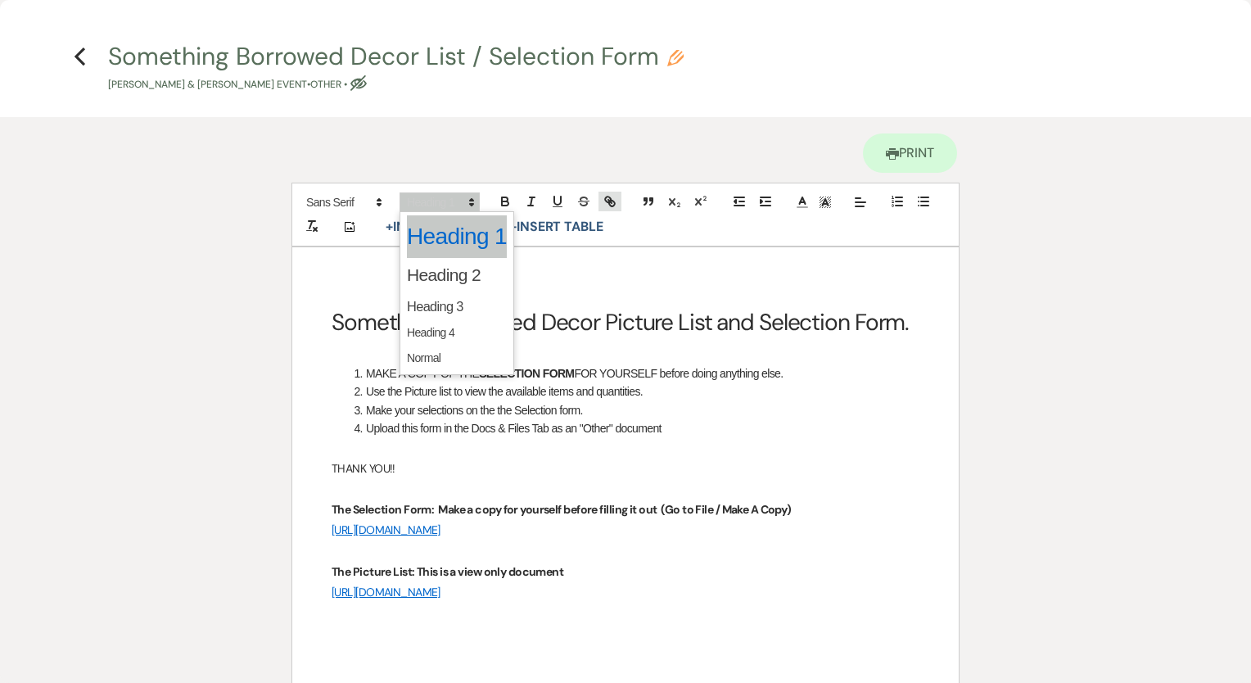
click at [615, 201] on icon "button" at bounding box center [610, 201] width 15 height 15
click at [685, 152] on div "Printer Print" at bounding box center [626, 150] width 668 height 66
click at [2, 300] on div "Printer Print Add Photo + Insert Field Expand Standard Field Smart Field Signat…" at bounding box center [625, 453] width 1251 height 672
click at [344, 265] on div "Something Borrowed Decor Picture List and Selection Form. MAKE A COPY OF THE SE…" at bounding box center [625, 492] width 667 height 491
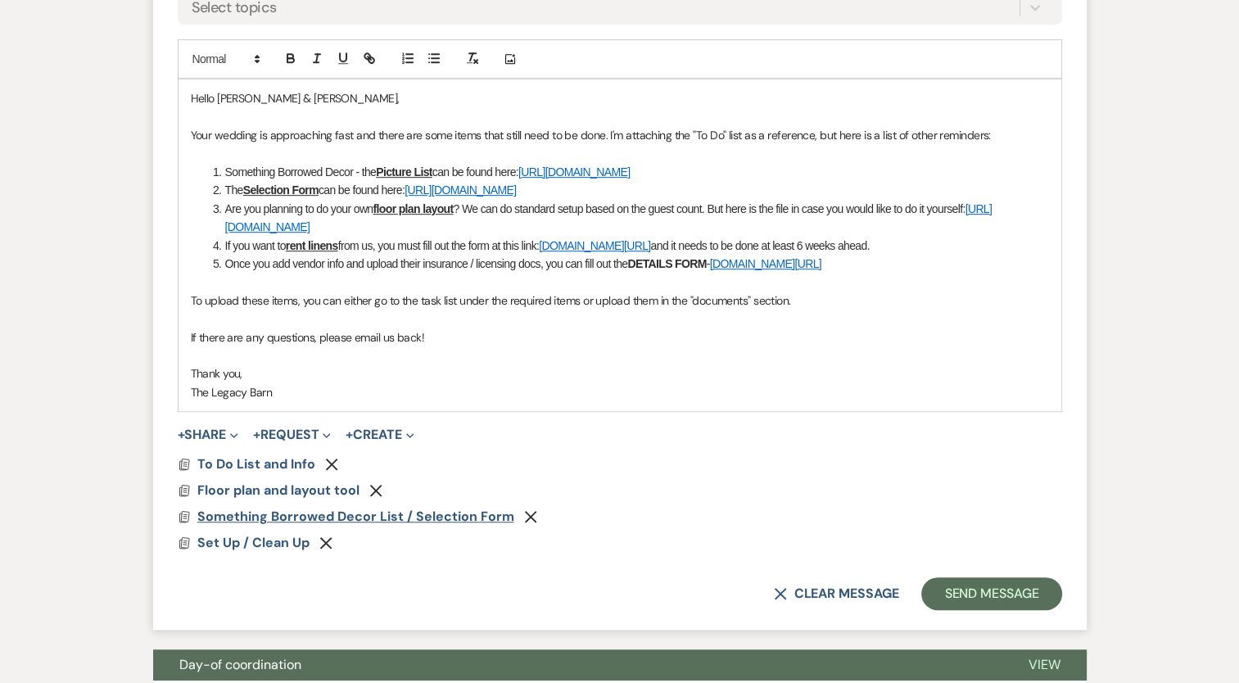
drag, startPoint x: 511, startPoint y: 513, endPoint x: 449, endPoint y: 510, distance: 62.3
drag, startPoint x: 449, startPoint y: 510, endPoint x: 433, endPoint y: 578, distance: 69.7
click at [433, 578] on div "X Clear message Send Message" at bounding box center [620, 593] width 884 height 33
drag, startPoint x: 197, startPoint y: 513, endPoint x: 246, endPoint y: 518, distance: 49.4
drag, startPoint x: 246, startPoint y: 518, endPoint x: 180, endPoint y: 509, distance: 66.0
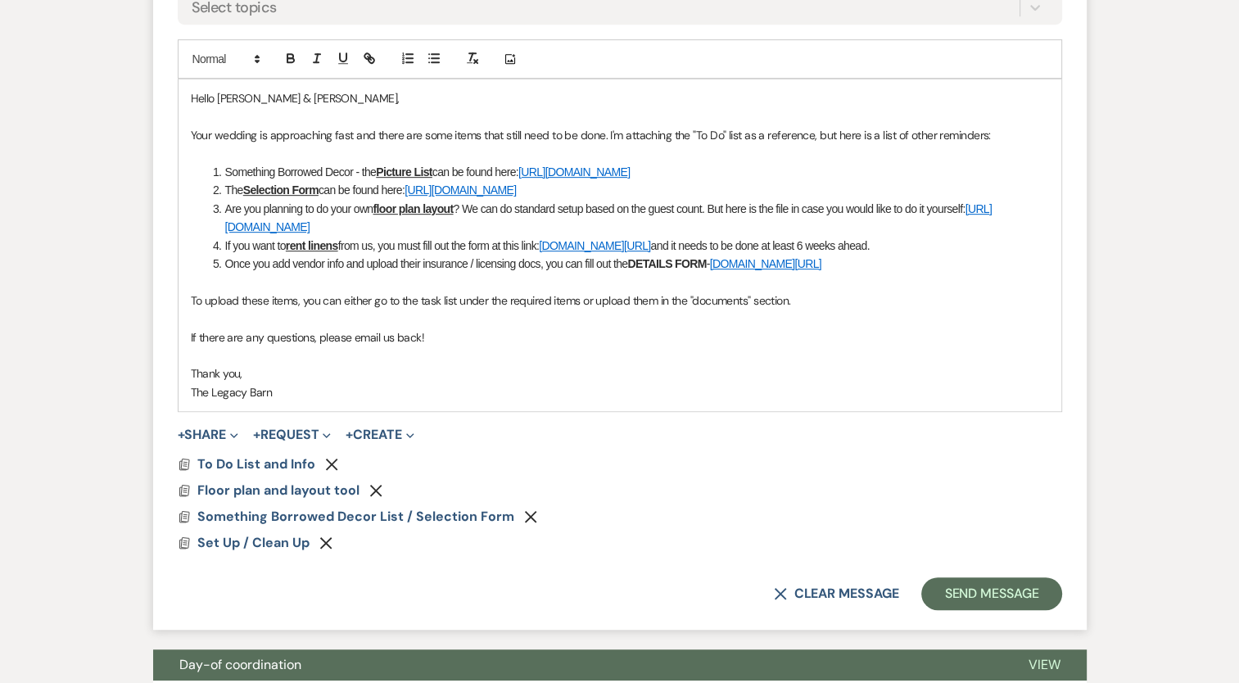
click at [180, 510] on icon "Docs" at bounding box center [184, 516] width 13 height 13
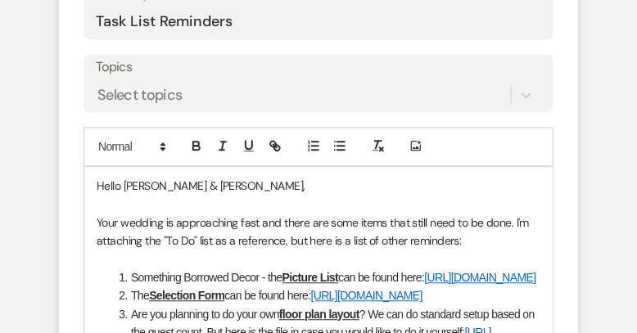
scroll to position [865, 0]
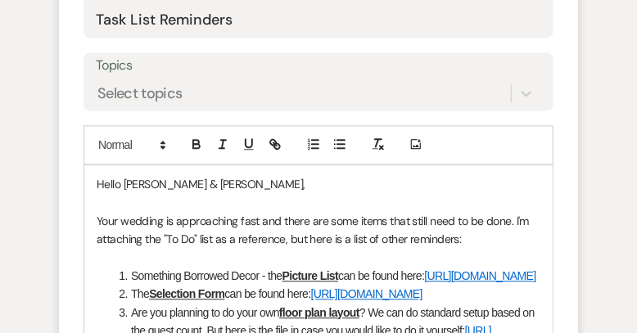
drag, startPoint x: 251, startPoint y: 277, endPoint x: 128, endPoint y: 257, distance: 125.2
click at [128, 267] on li "Something Borrowed Decor - the Picture List can be found here: https://docs.goo…" at bounding box center [327, 276] width 427 height 18
drag, startPoint x: 128, startPoint y: 257, endPoint x: 128, endPoint y: 247, distance: 9.8
click at [128, 267] on li "Something Borrowed Decor - the Picture List can be found here: https://docs.goo…" at bounding box center [327, 276] width 427 height 18
click at [269, 273] on li "Something Borrowed Decor - the Picture List can be found here: https://docs.goo…" at bounding box center [327, 276] width 427 height 18
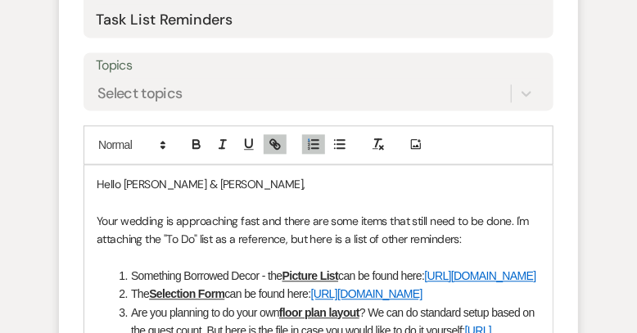
drag, startPoint x: 260, startPoint y: 274, endPoint x: 130, endPoint y: 242, distance: 133.9
click at [130, 267] on li "Something Borrowed Decor - the Picture List can be found here: https://docs.goo…" at bounding box center [327, 276] width 427 height 18
click at [151, 267] on li "Something Borrowed Decor - the Picture List can be found here: https://docs.goo…" at bounding box center [327, 276] width 427 height 18
drag, startPoint x: 240, startPoint y: 274, endPoint x: 132, endPoint y: 240, distance: 113.4
click at [132, 267] on li "Something Borrowed Decor - the Picture List can be found here: https://docs.goo…" at bounding box center [327, 276] width 427 height 18
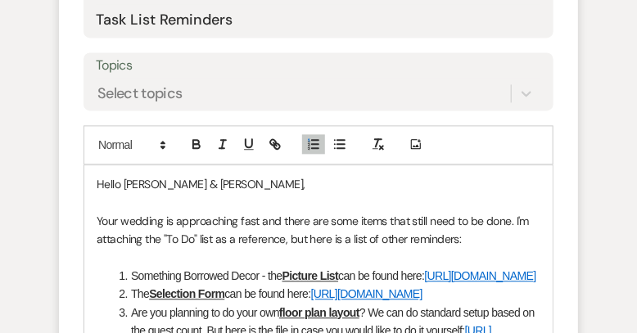
copy li "Something Borrowed Decor - the Picture List can be found here: https://docs.goo…"
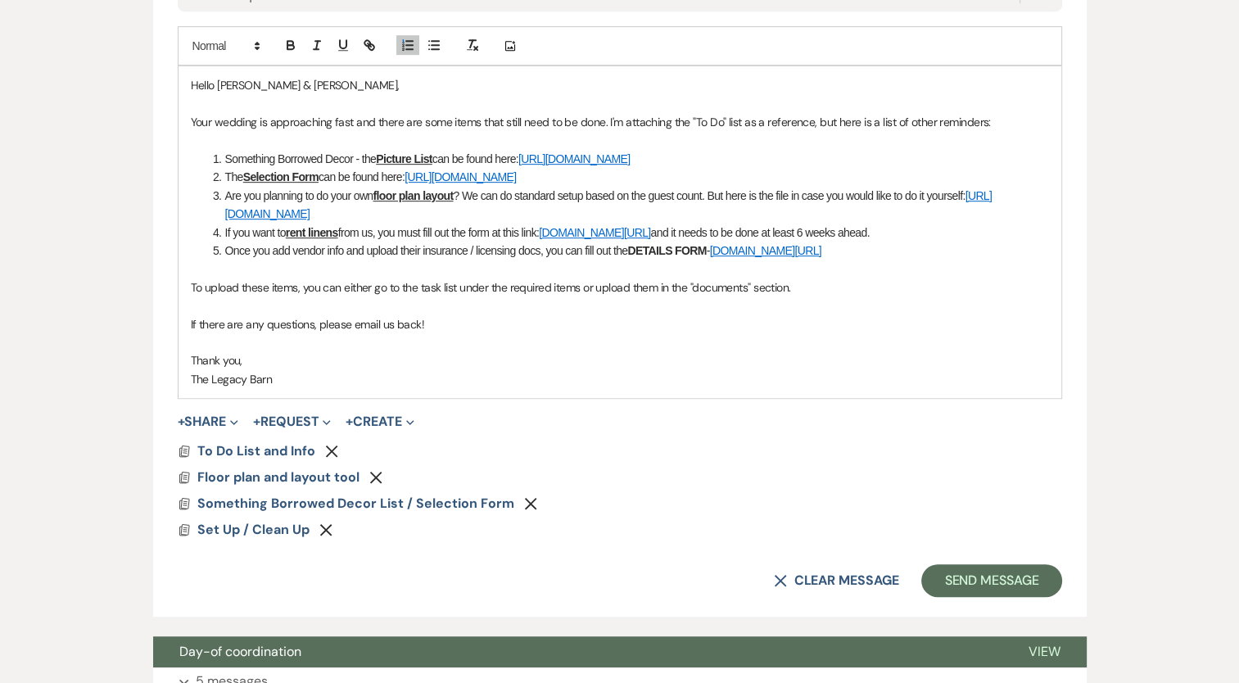
scroll to position [856, 0]
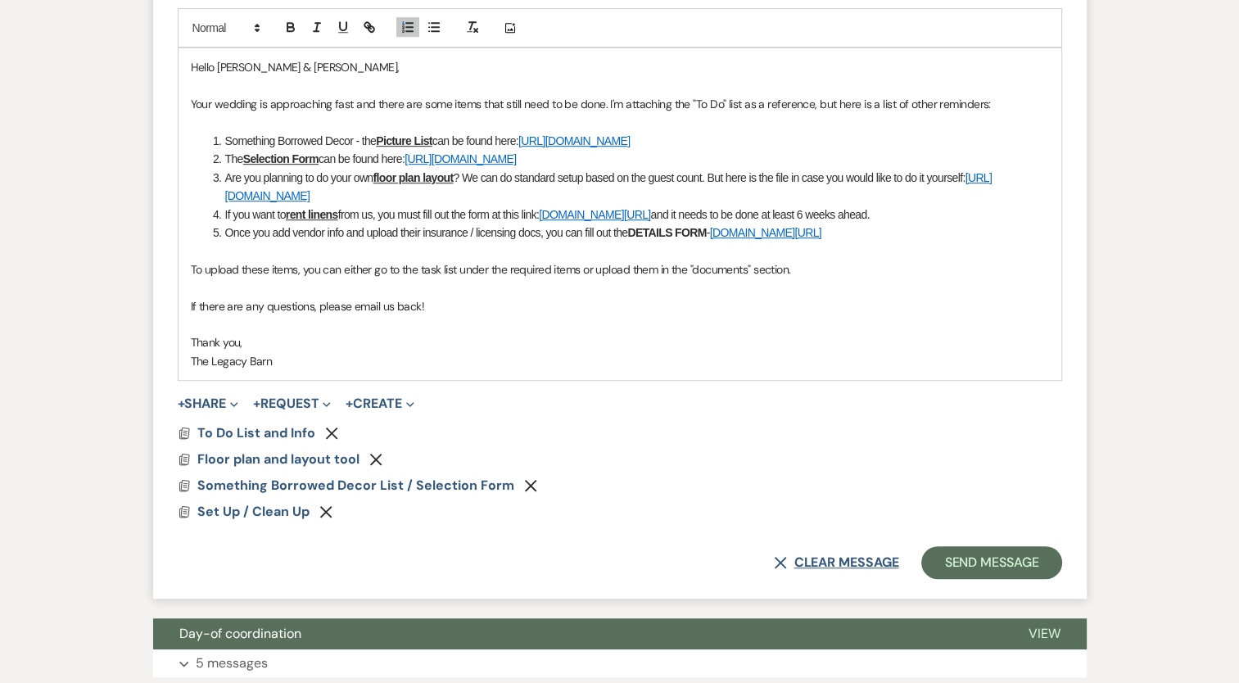
click at [856, 556] on button "X Clear message" at bounding box center [836, 562] width 124 height 13
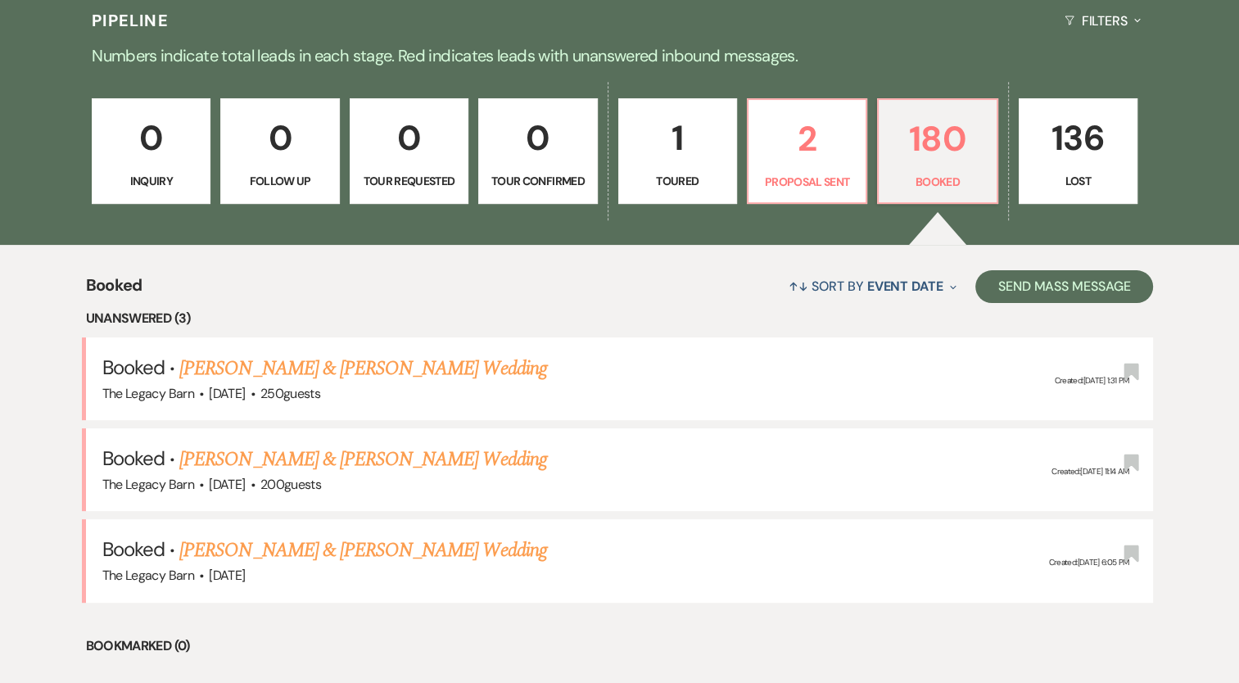
scroll to position [428, 0]
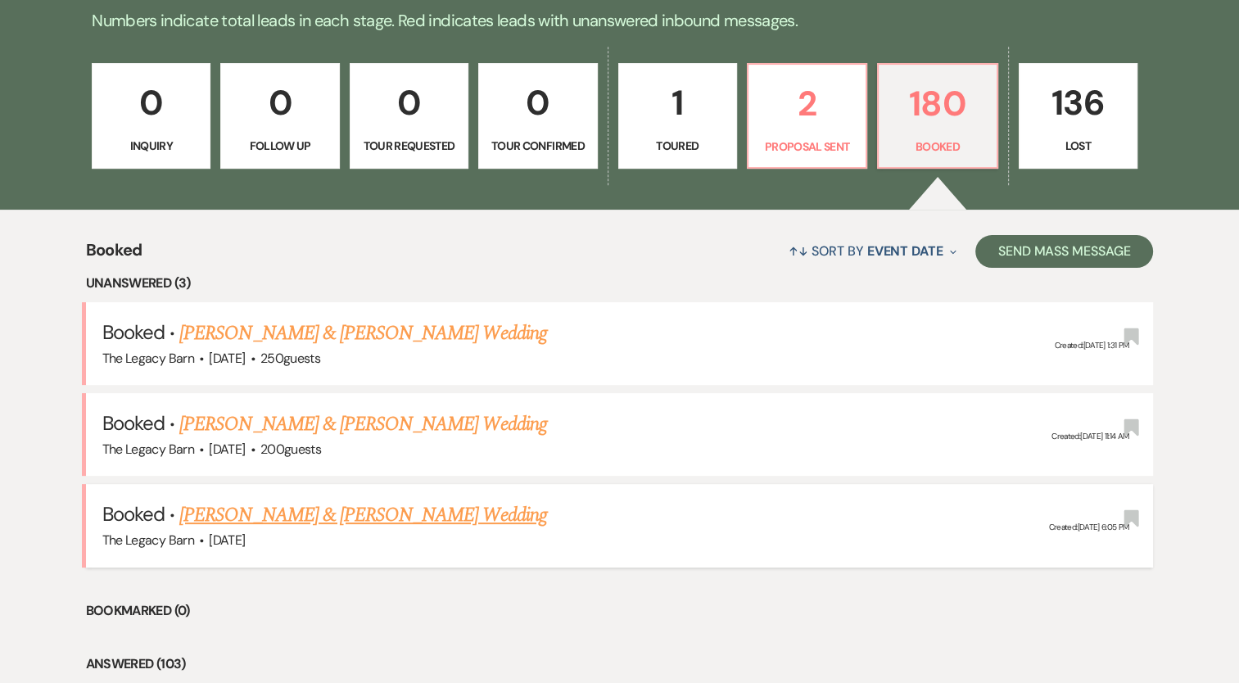
click at [387, 506] on link "[PERSON_NAME] & [PERSON_NAME] Wedding" at bounding box center [362, 514] width 367 height 29
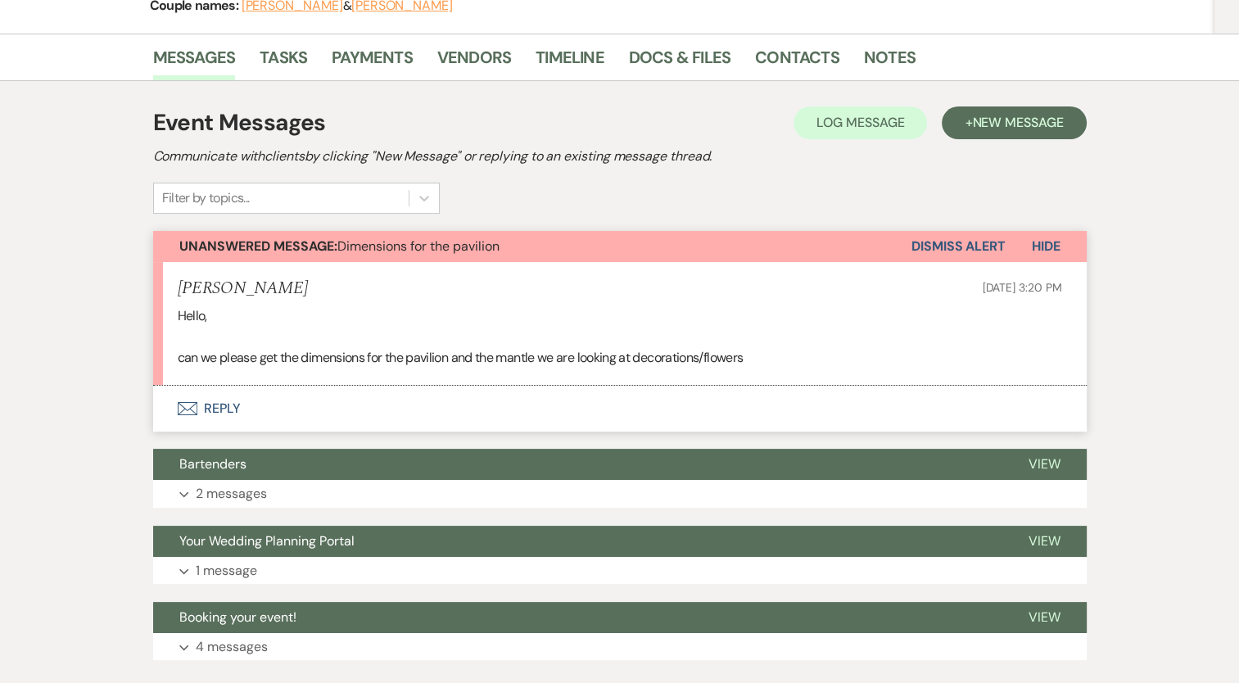
scroll to position [238, 0]
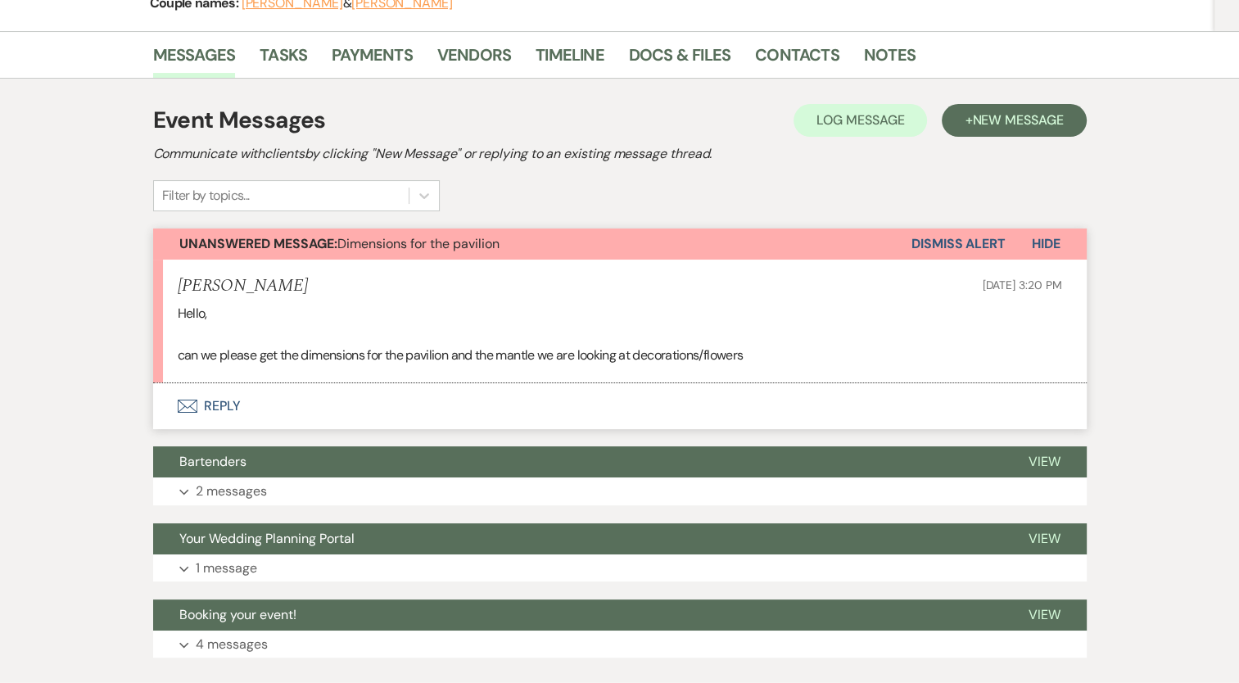
click at [226, 405] on button "Envelope Reply" at bounding box center [620, 406] width 934 height 46
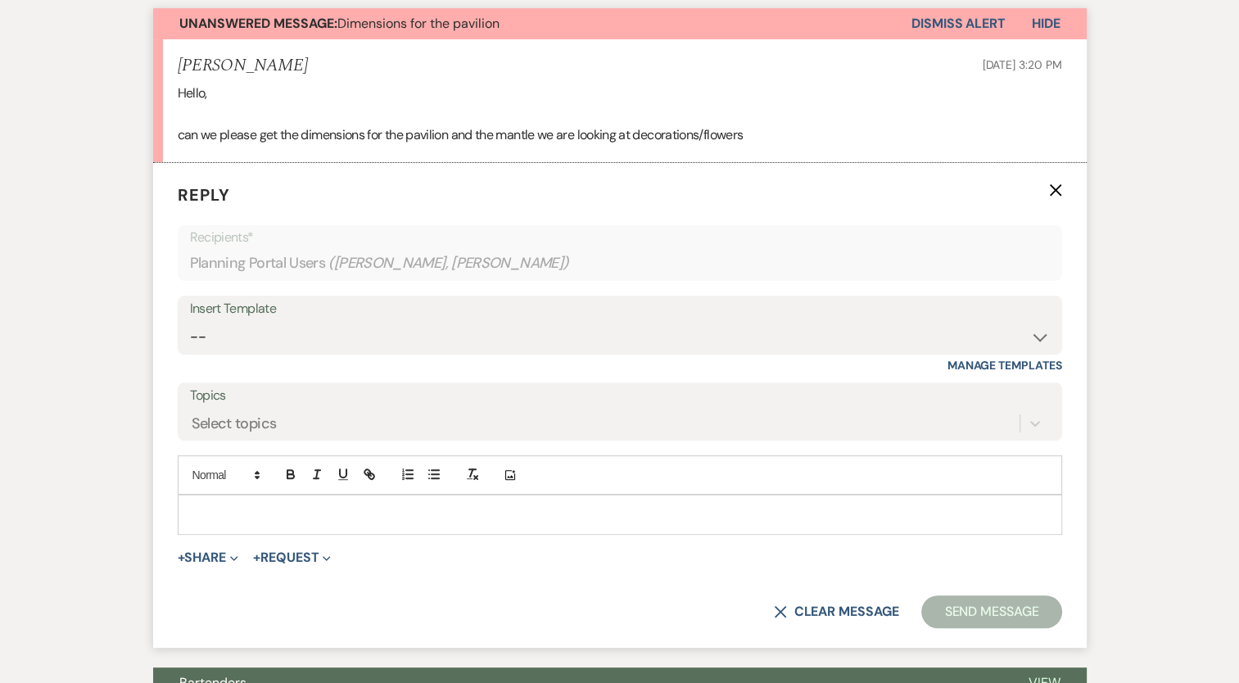
scroll to position [521, 0]
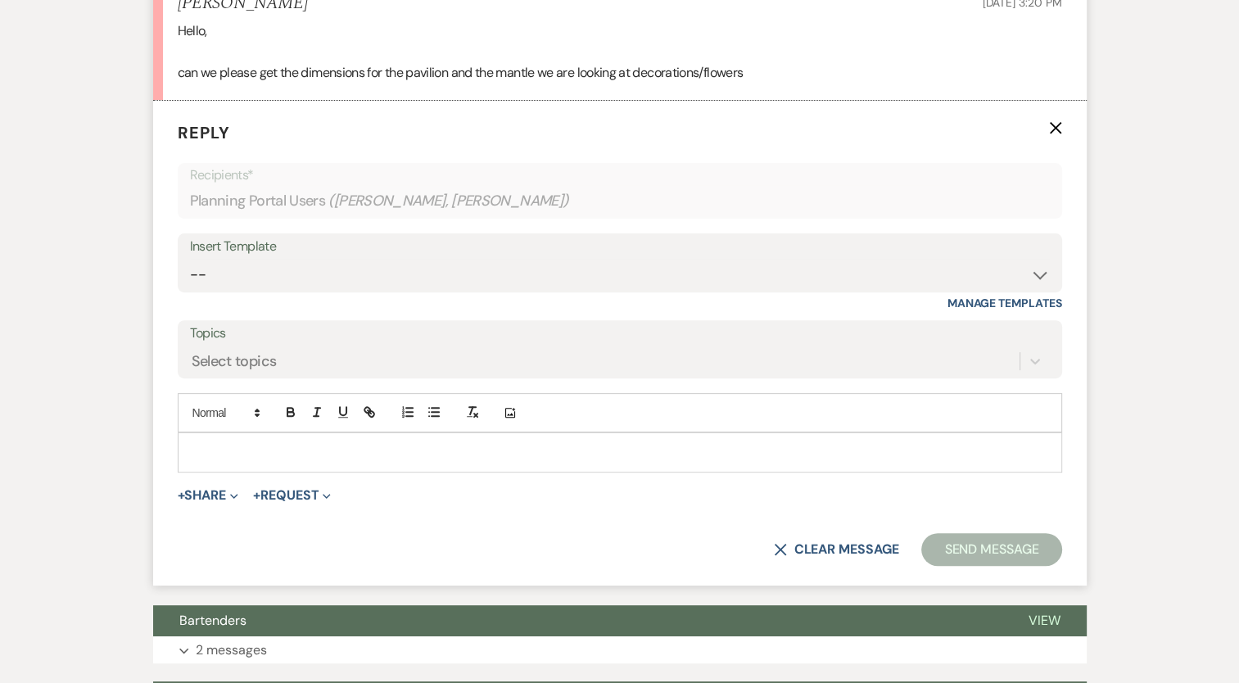
click at [266, 447] on p at bounding box center [620, 452] width 858 height 18
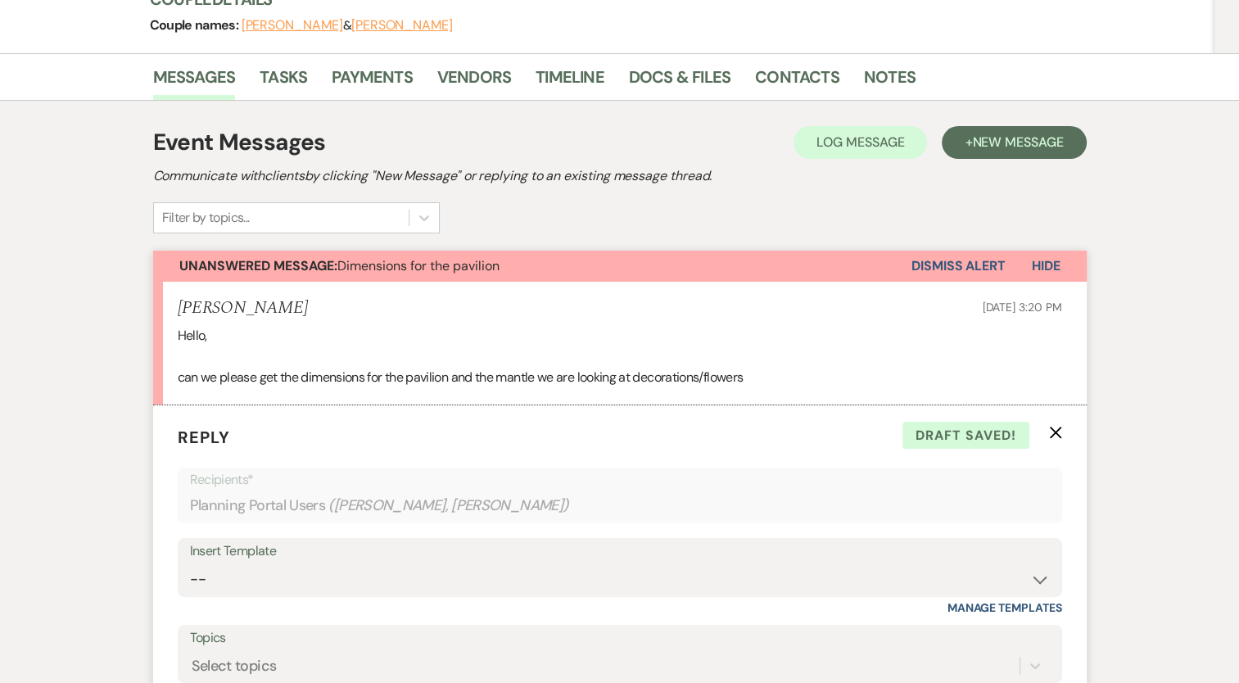
scroll to position [215, 0]
click at [1024, 143] on span "New Message" at bounding box center [1017, 142] width 91 height 17
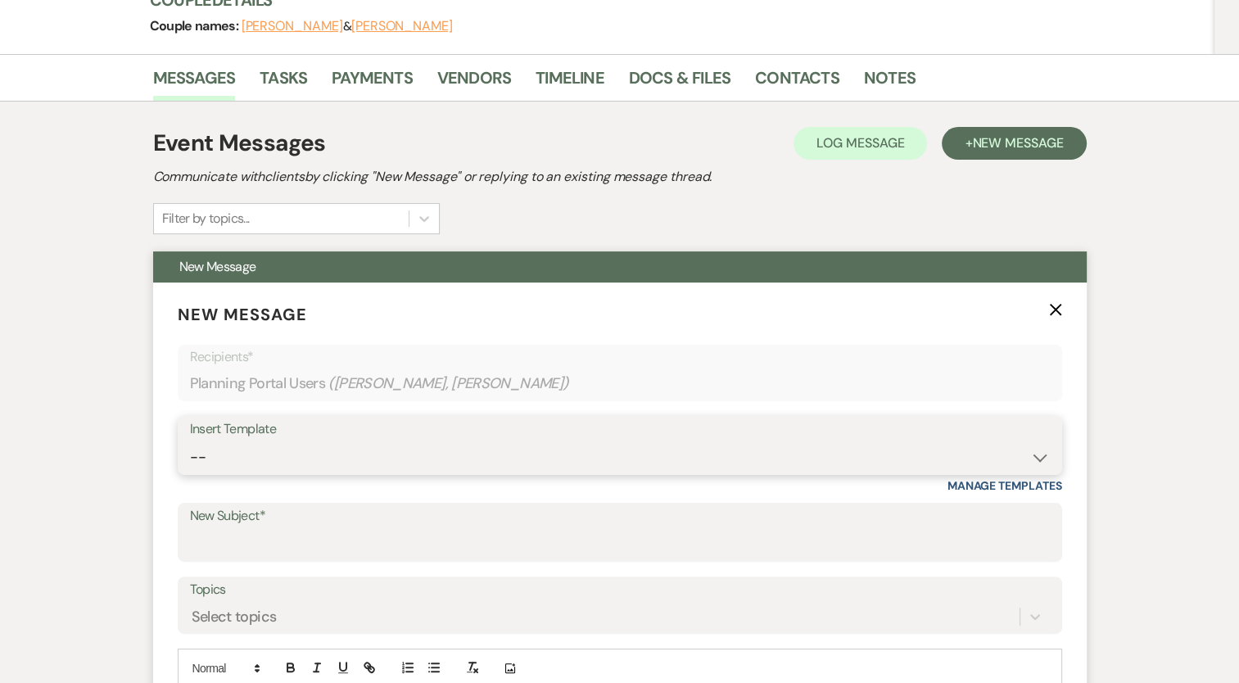
click at [206, 456] on select "-- Documents for Conversion Planning Portal Introduction Initial Inquiry Respon…" at bounding box center [620, 457] width 860 height 32
